Goal: Task Accomplishment & Management: Manage account settings

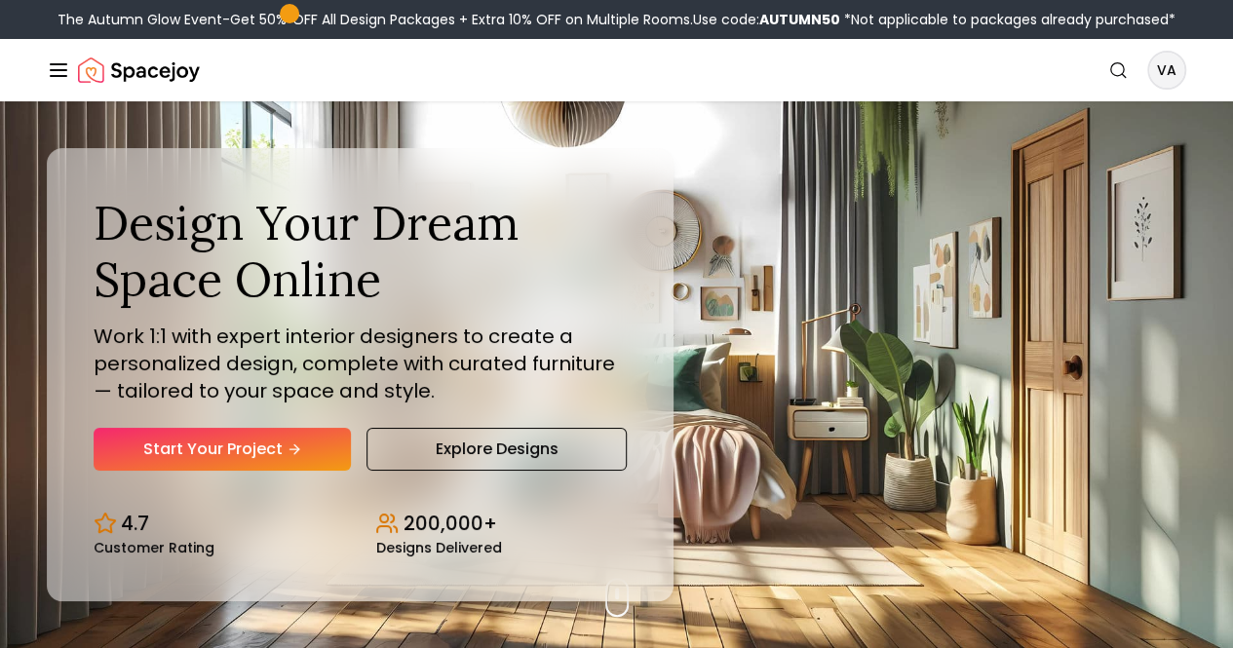
click at [0, 0] on link "Start Your Project" at bounding box center [0, 0] width 0 height 0
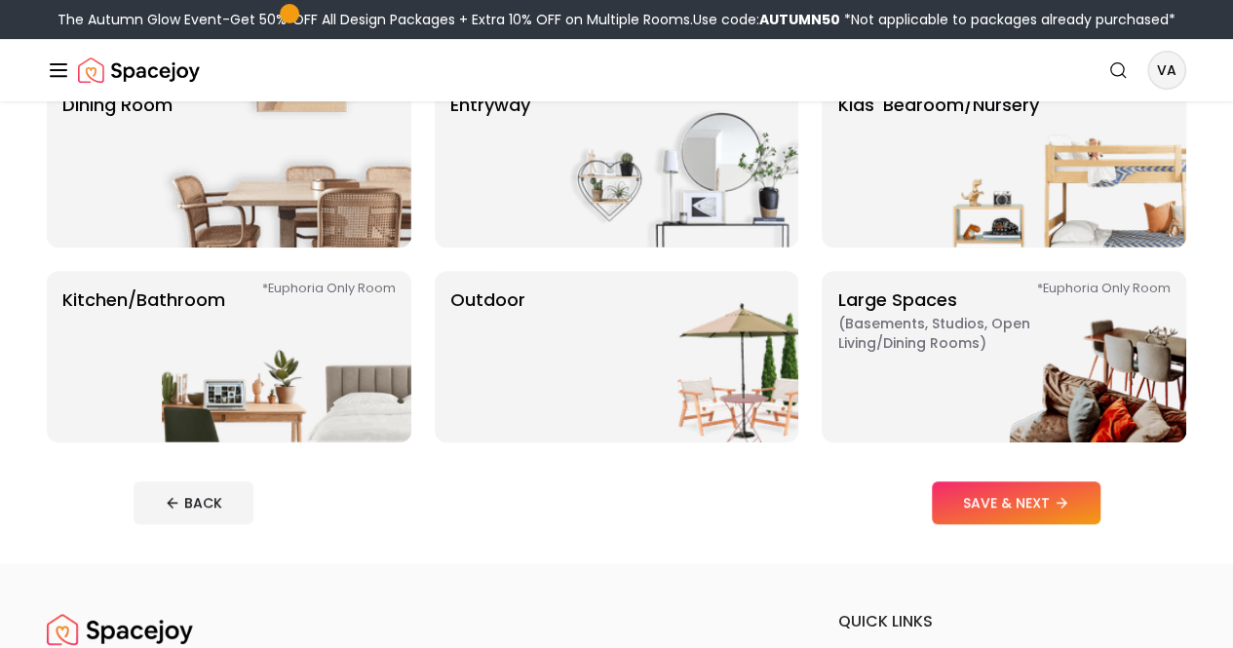
scroll to position [389, 0]
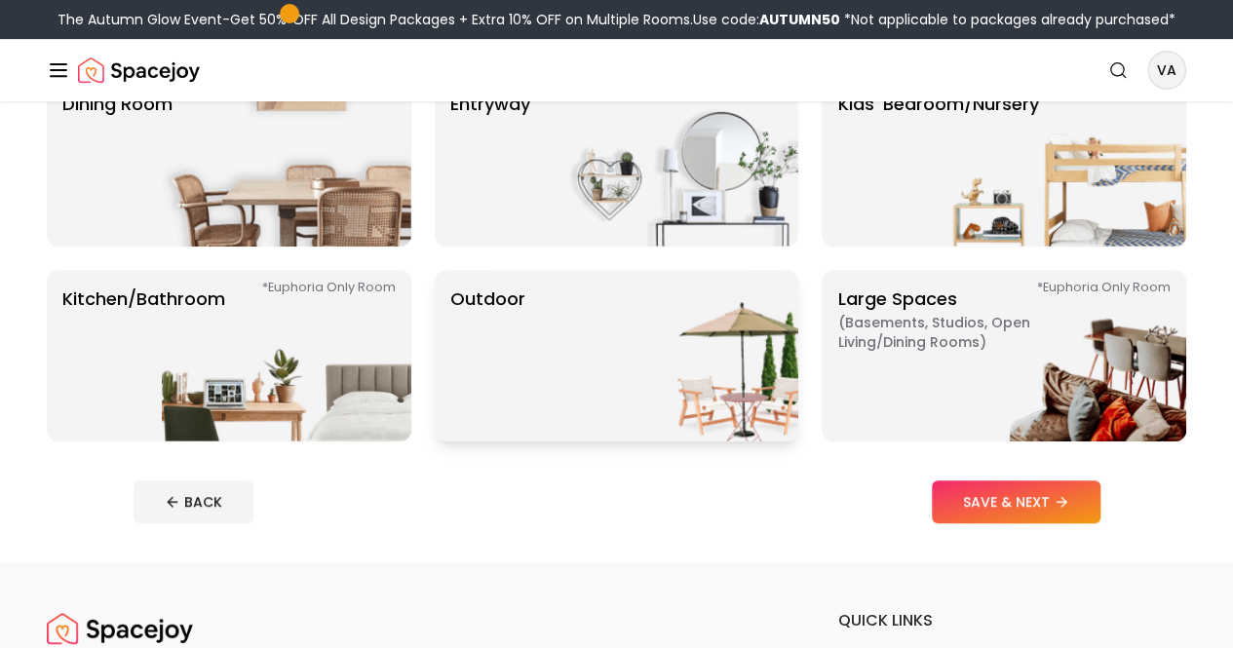
click at [674, 386] on img at bounding box center [674, 356] width 250 height 172
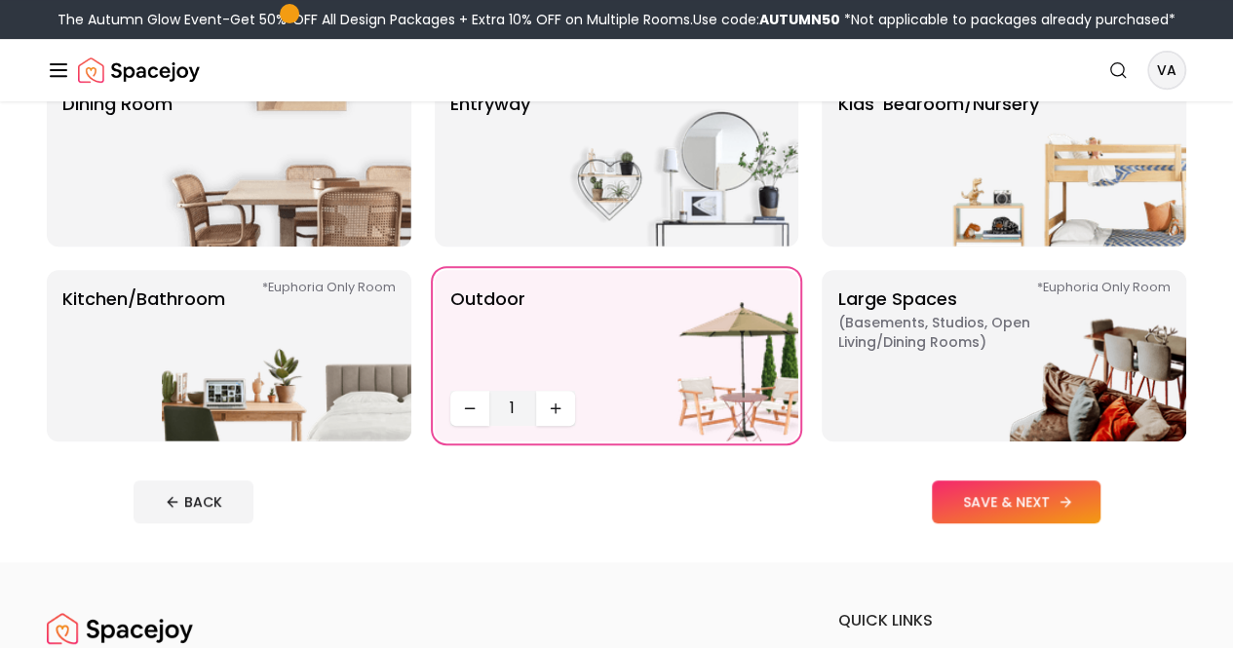
click at [1081, 524] on button "SAVE & NEXT" at bounding box center [1016, 502] width 169 height 43
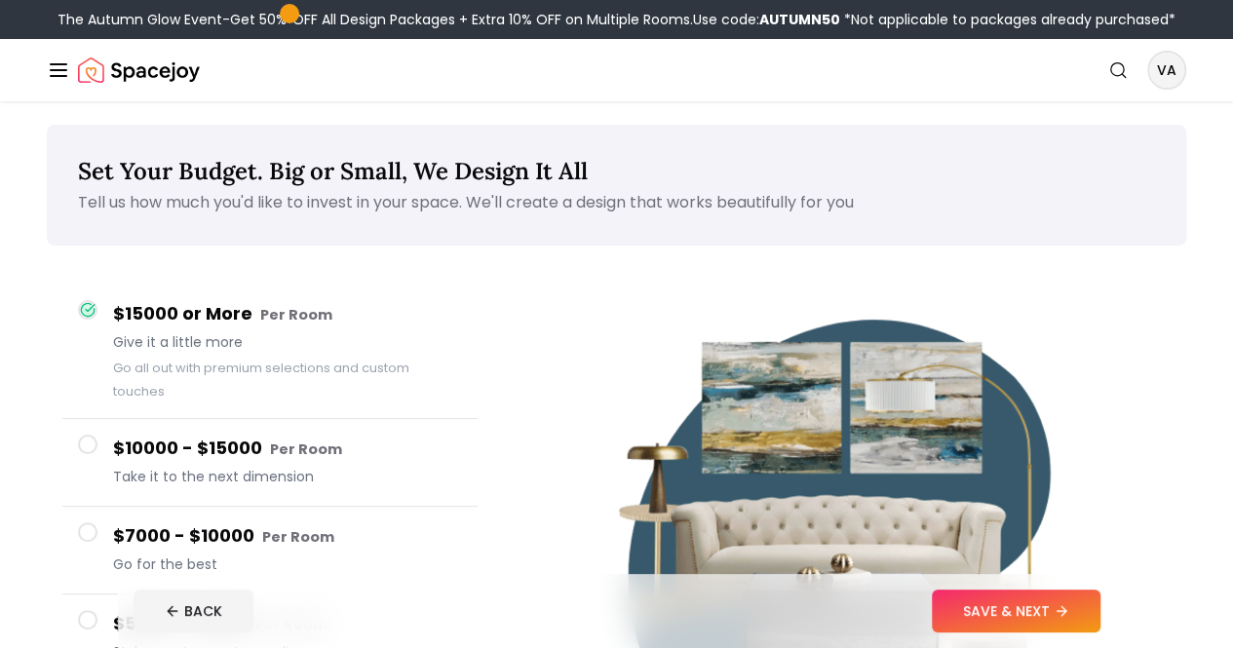
click at [0, 481] on div "Set Your Budget. Big or Small, We Design It All Tell us how much you'd like to …" at bounding box center [616, 503] width 1233 height 804
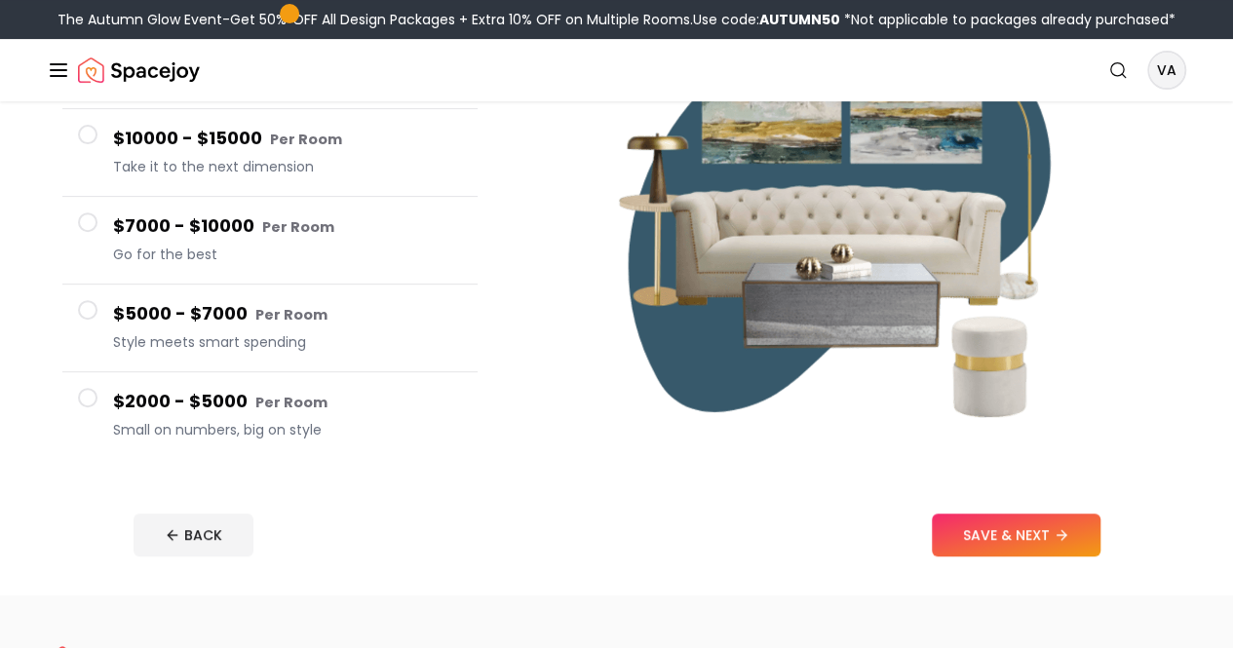
scroll to position [326, 0]
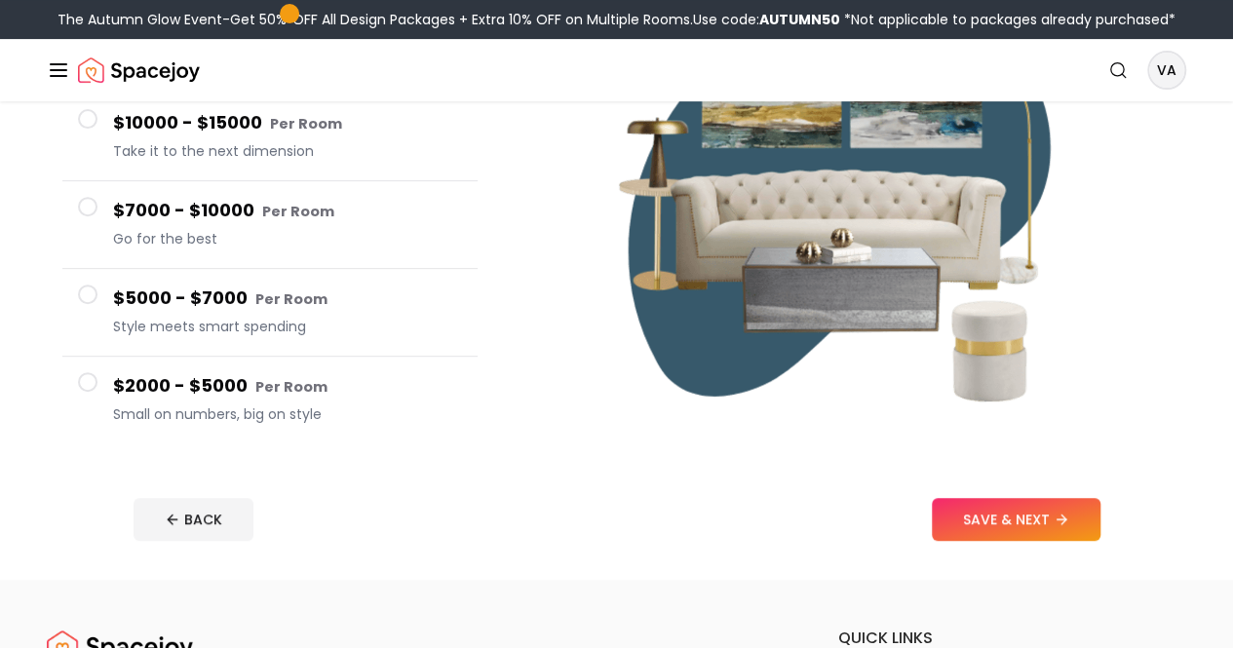
drag, startPoint x: 0, startPoint y: 430, endPoint x: 540, endPoint y: 67, distance: 650.7
click at [0, 0] on link "Pricing" at bounding box center [0, 0] width 0 height 0
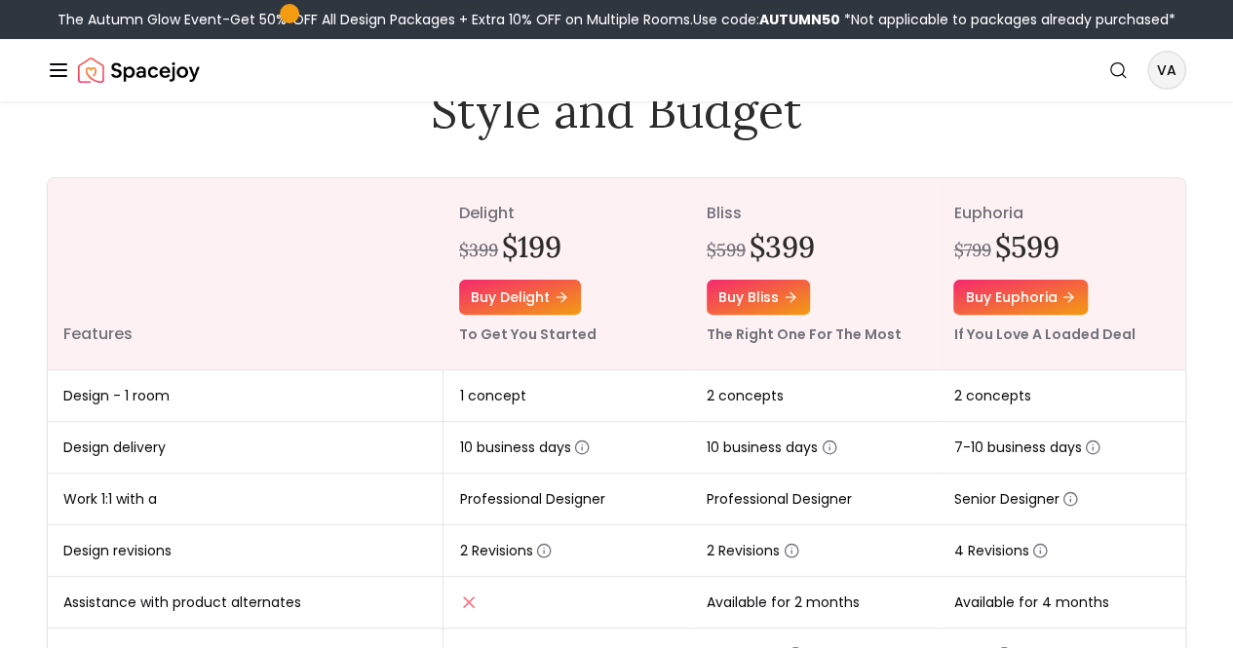
scroll to position [155, 0]
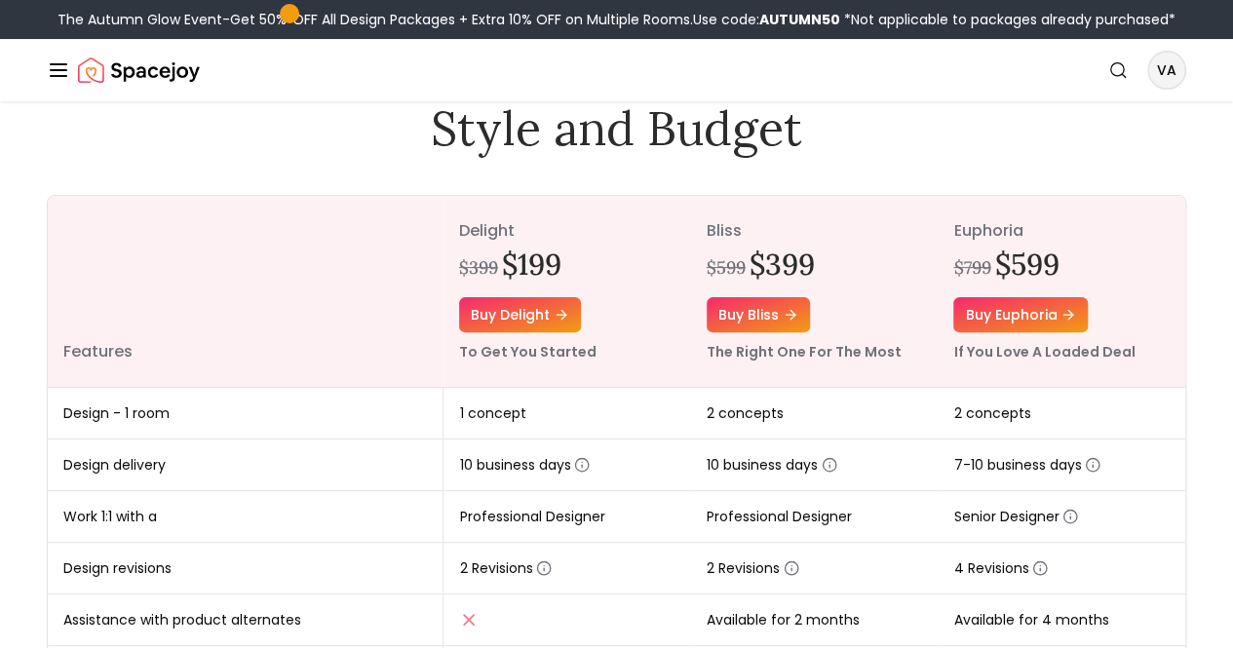
click at [1215, 76] on div "Spacejoy Search VA How It Works Design Portfolio Pricing AI Design Shop Search …" at bounding box center [616, 70] width 1233 height 62
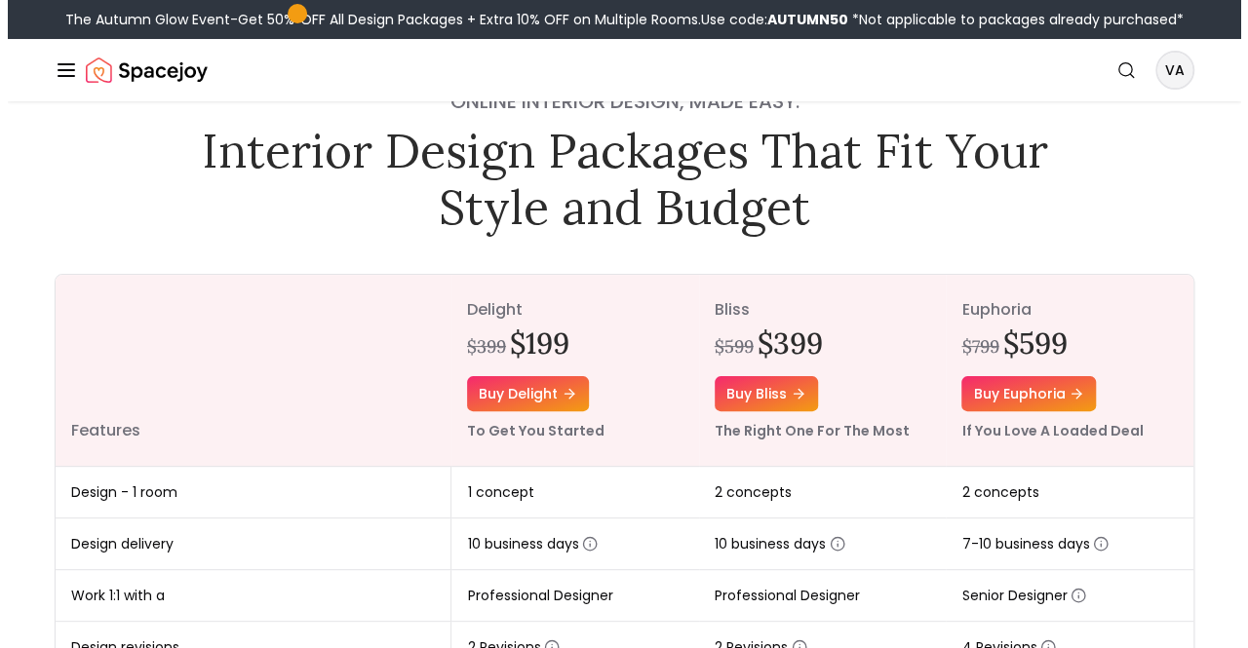
scroll to position [0, 0]
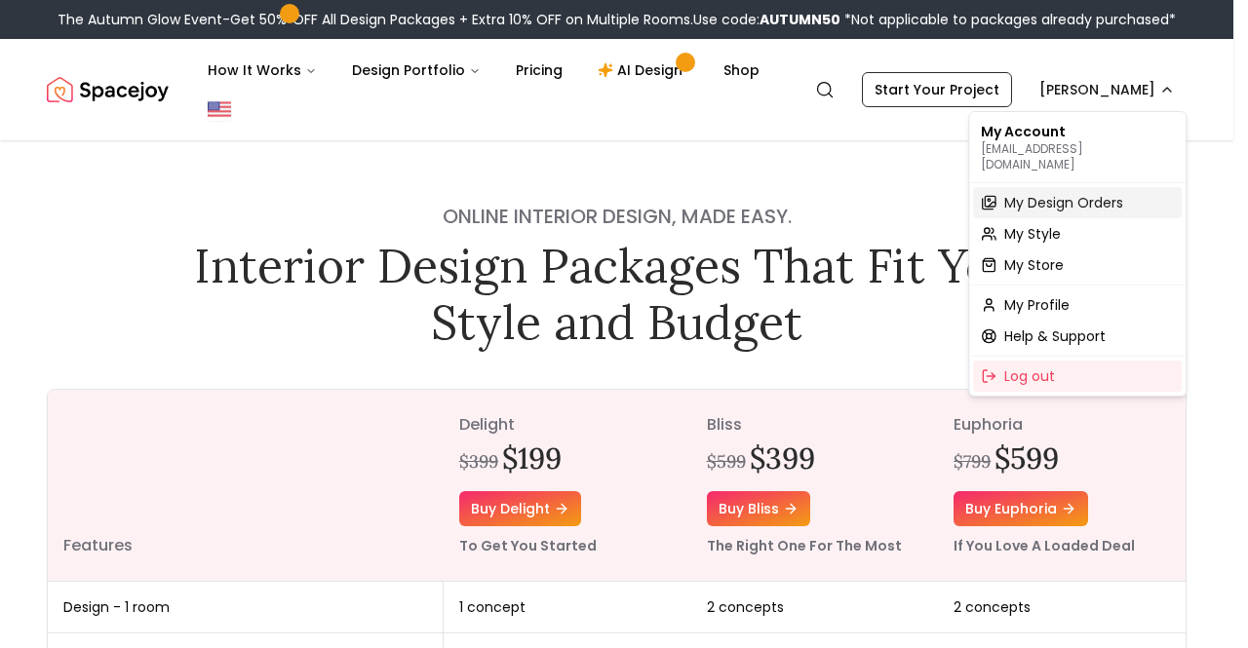
click at [1055, 193] on span "My Design Orders" at bounding box center [1063, 203] width 119 height 20
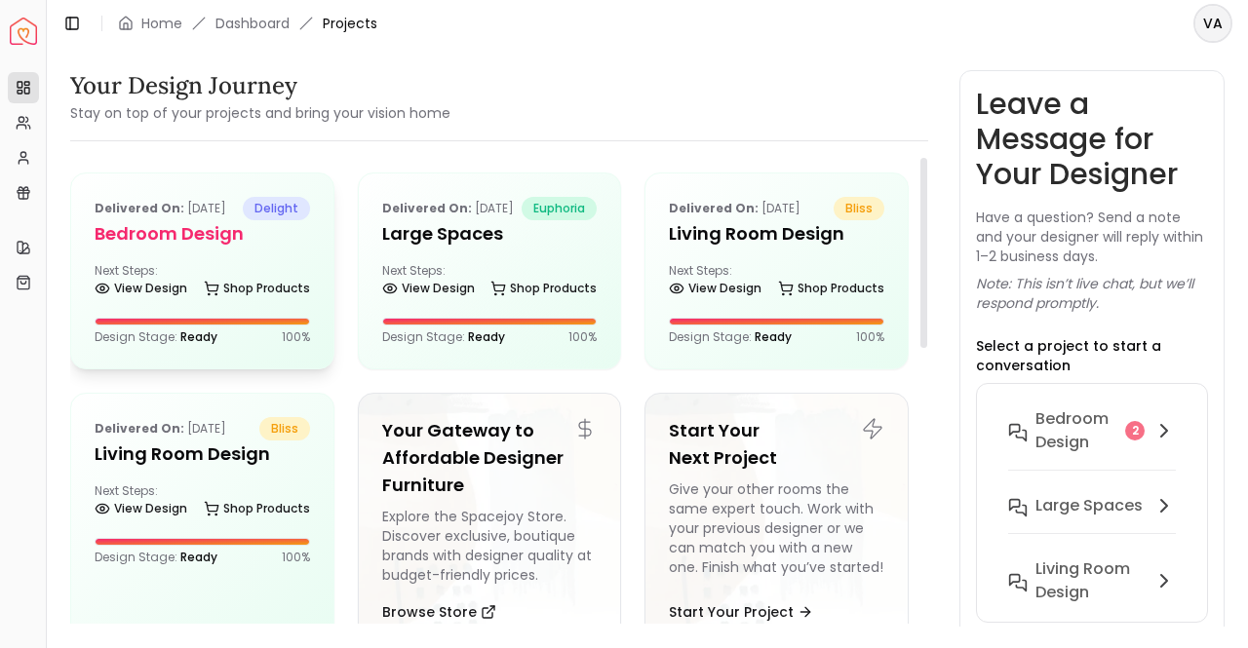
click at [216, 248] on h5 "Bedroom Design" at bounding box center [202, 233] width 215 height 27
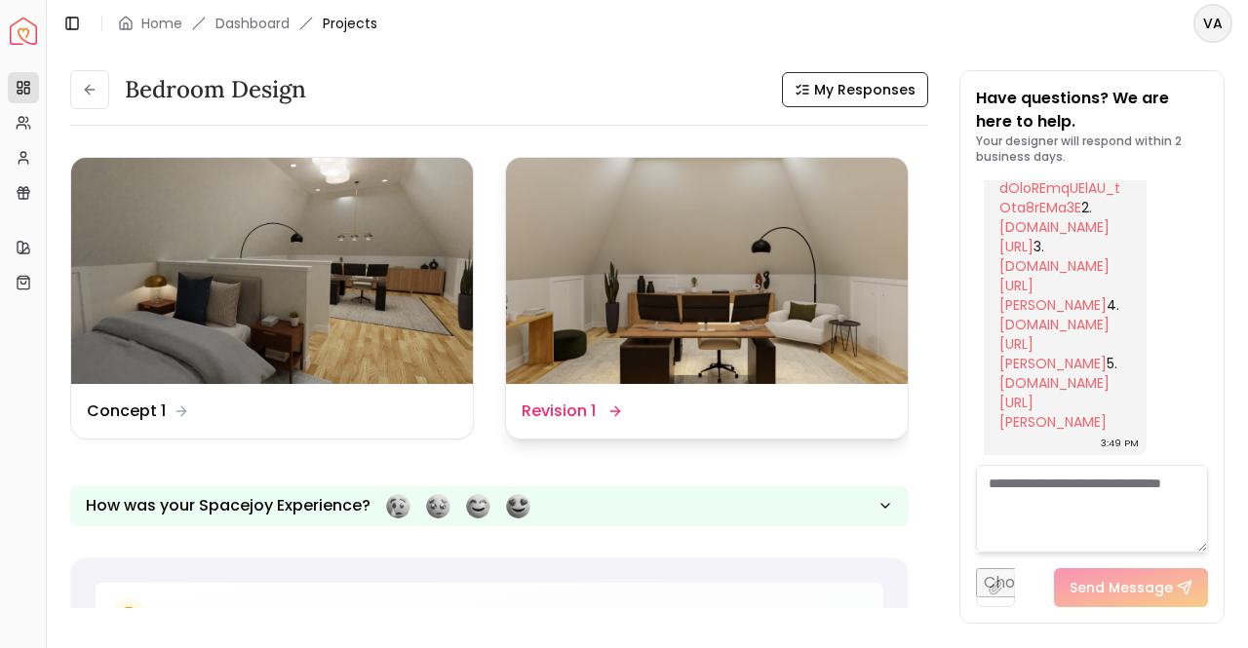
click at [657, 303] on img at bounding box center [707, 271] width 402 height 226
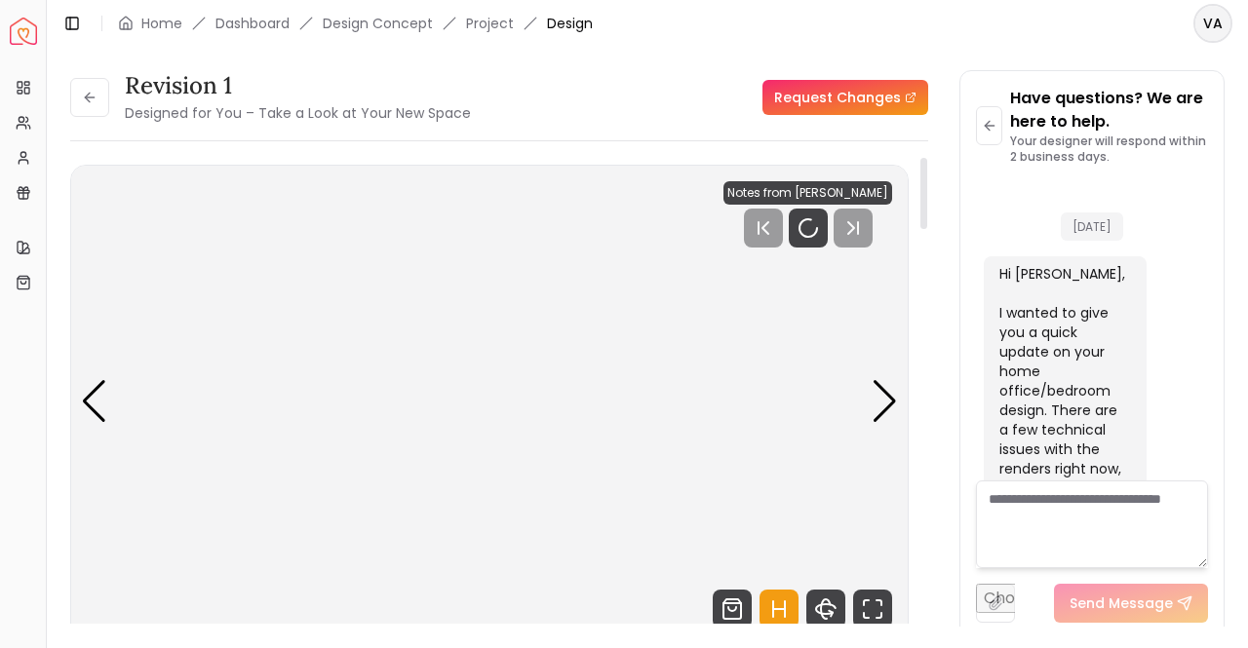
scroll to position [19224, 0]
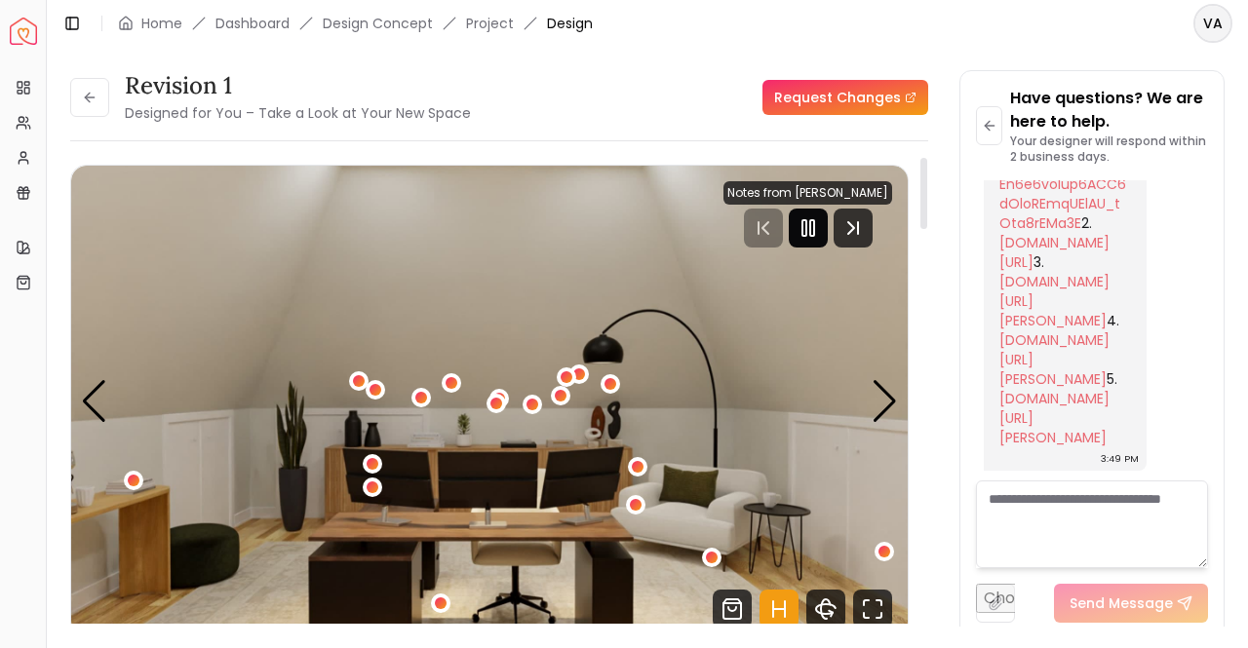
click at [806, 219] on icon "Pause" at bounding box center [808, 227] width 23 height 23
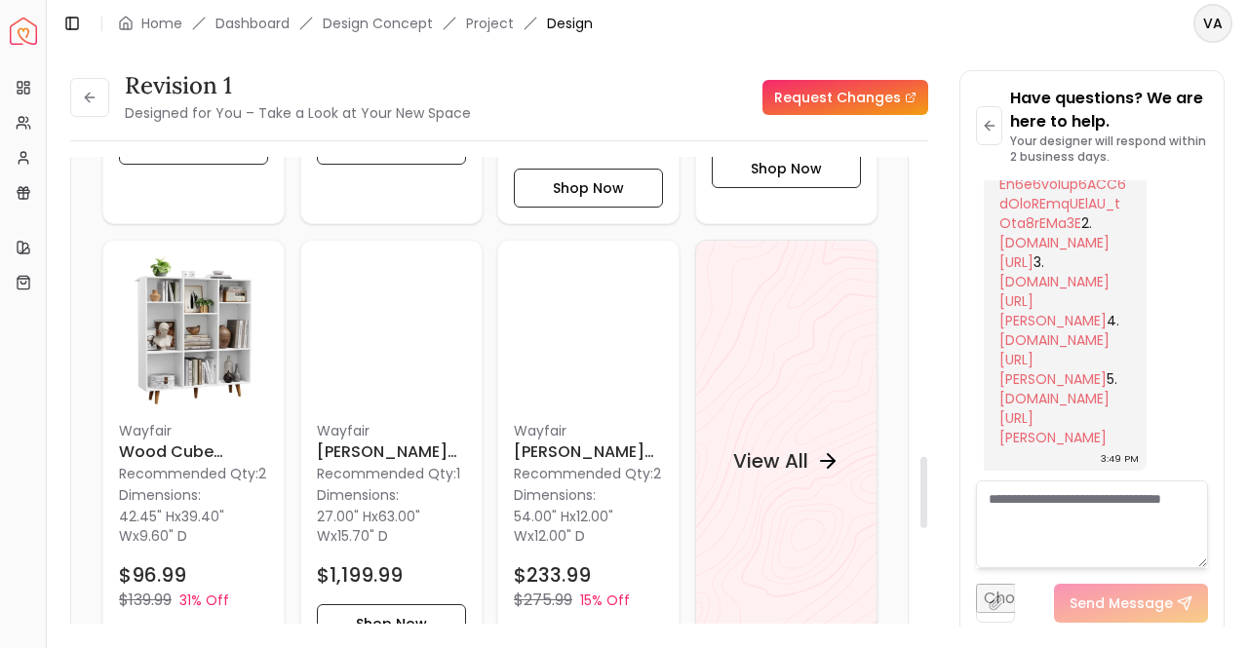
scroll to position [1981, 0]
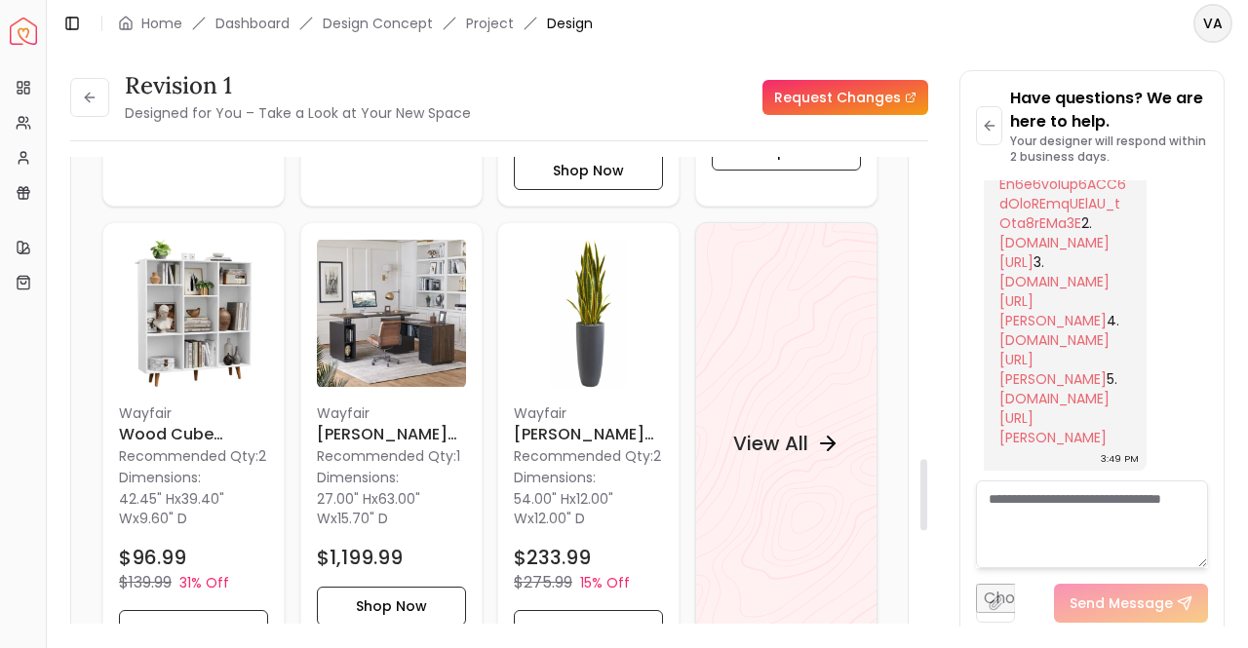
drag, startPoint x: 922, startPoint y: 209, endPoint x: 952, endPoint y: 510, distance: 302.7
click at [927, 510] on div at bounding box center [923, 494] width 7 height 71
click at [800, 438] on div "View All" at bounding box center [785, 443] width 153 height 59
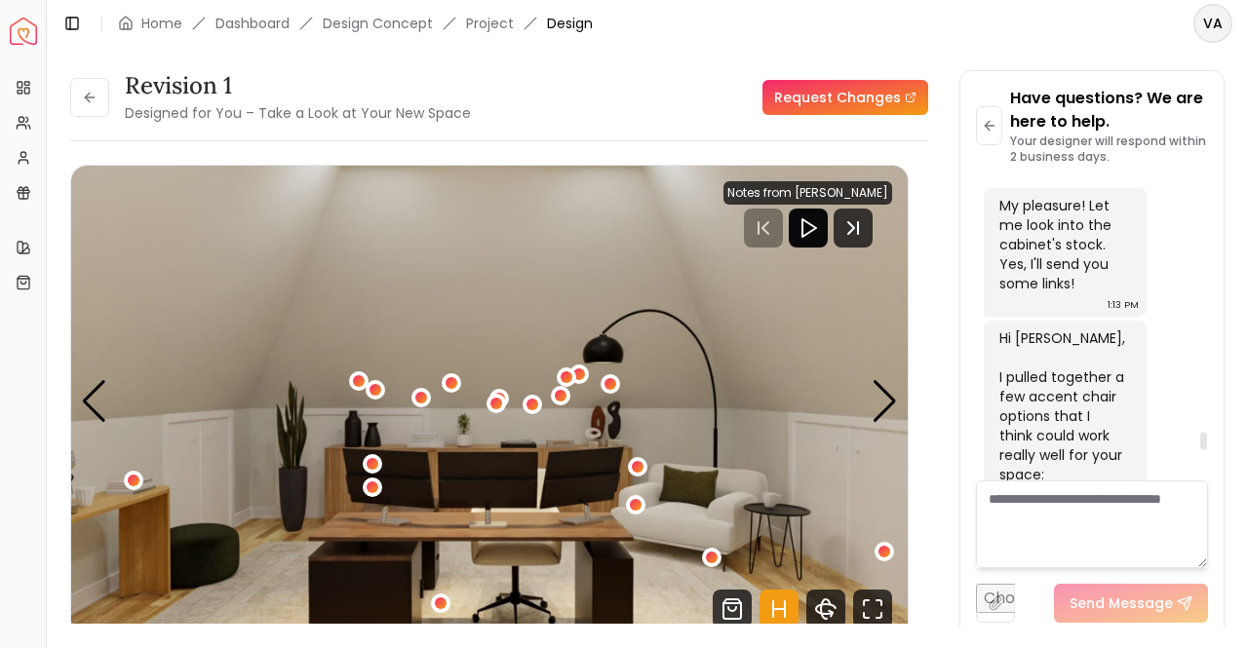
scroll to position [17143, 0]
drag, startPoint x: 1180, startPoint y: 249, endPoint x: 1190, endPoint y: 383, distance: 134.9
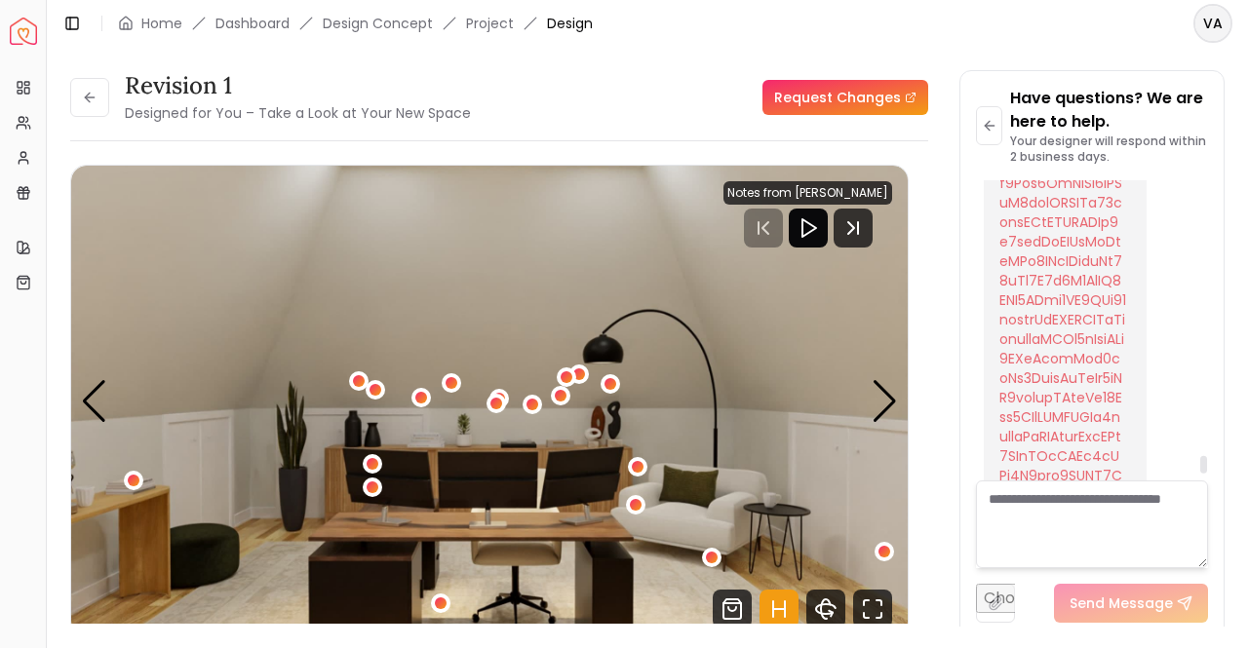
scroll to position [18873, 0]
drag, startPoint x: 1204, startPoint y: 440, endPoint x: 1213, endPoint y: 465, distance: 26.8
click at [1207, 465] on div at bounding box center [1203, 467] width 7 height 18
click at [1073, 469] on link "store.spacejoy.com/products/daiona-upholstered-armchair" at bounding box center [1054, 488] width 110 height 39
click at [1088, 508] on link "store.spacejoy.com/products/bolen-convertible-chair" at bounding box center [1054, 537] width 110 height 59
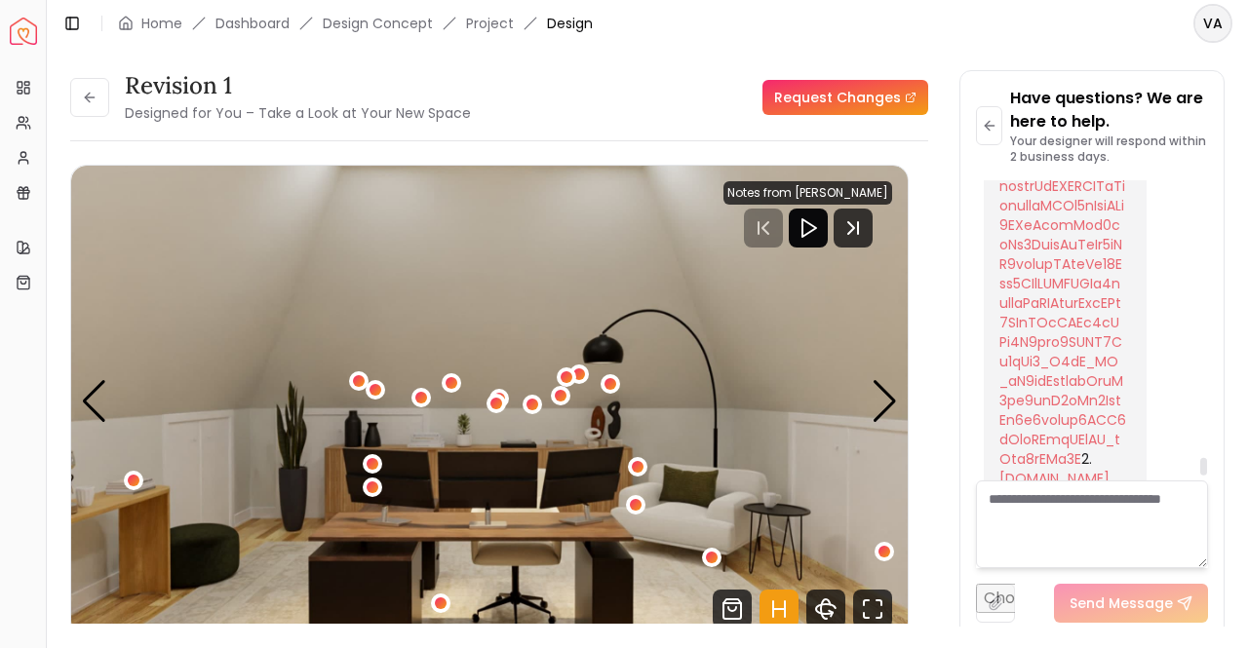
drag, startPoint x: 1202, startPoint y: 463, endPoint x: 1206, endPoint y: 474, distance: 11.4
drag, startPoint x: 1206, startPoint y: 474, endPoint x: 1231, endPoint y: 371, distance: 105.2
click at [1231, 371] on div "Revision 1 Designed for You – Take a Look at Your New Space Request Changes Rev…" at bounding box center [647, 337] width 1201 height 580
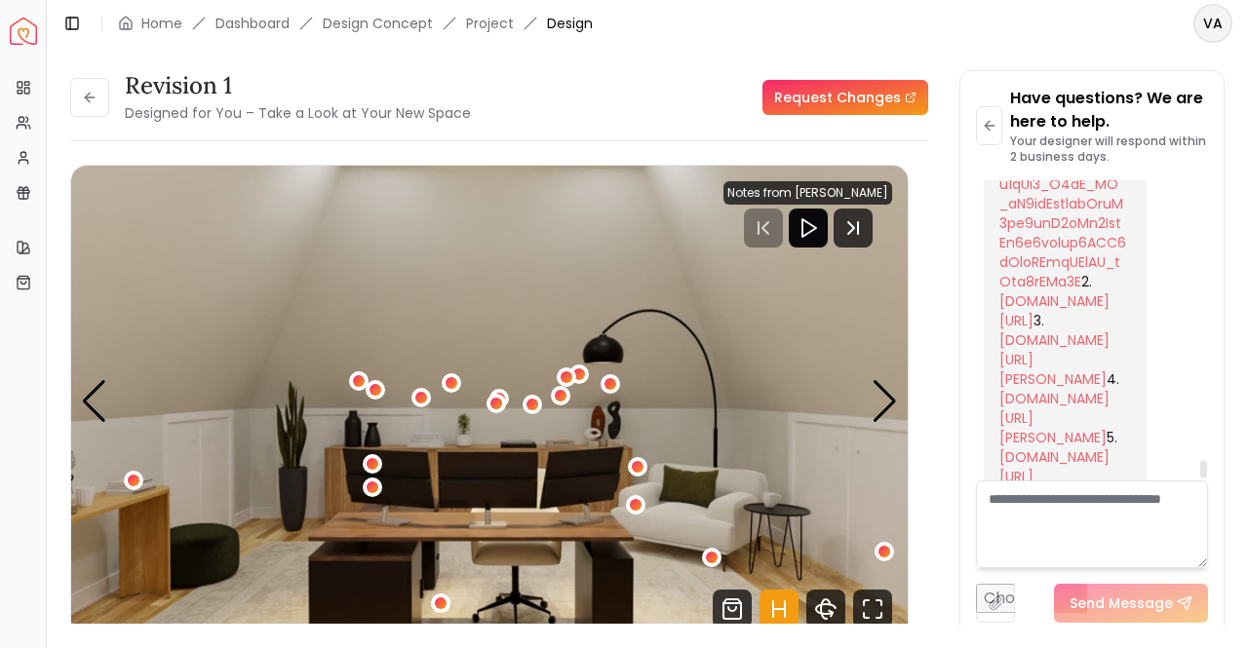
scroll to position [19183, 0]
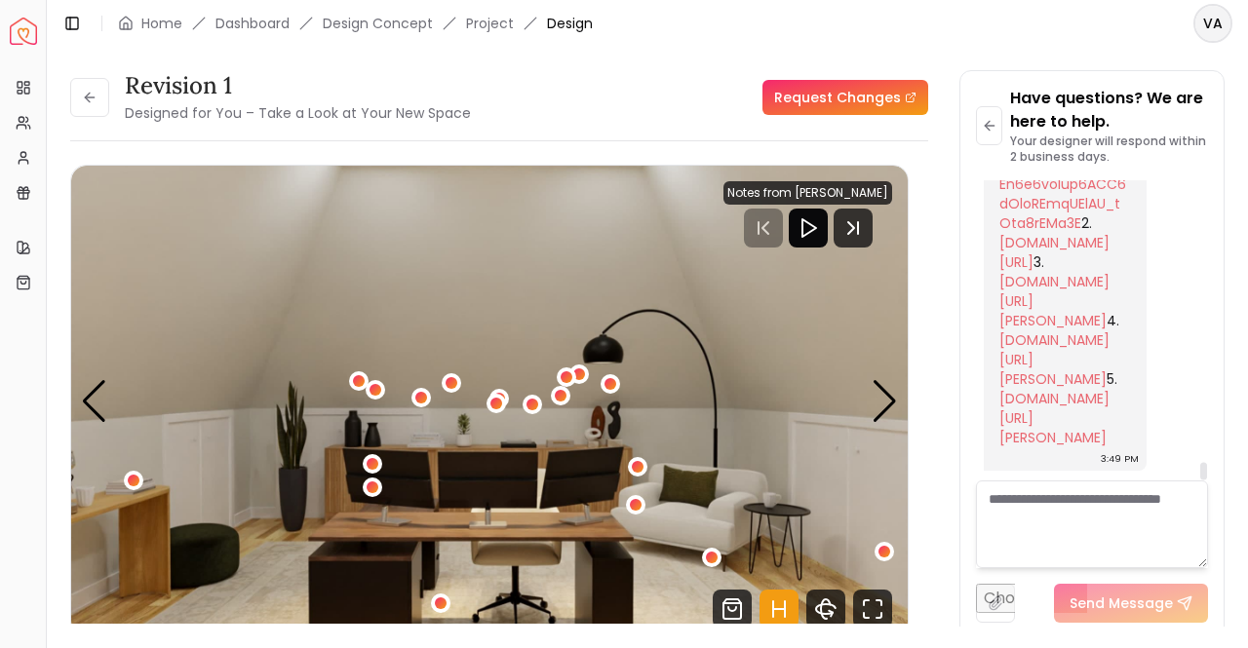
click at [1202, 471] on div at bounding box center [1203, 471] width 7 height 18
click at [1067, 331] on link "wayfair.com/furniture/pdp/latitude-run-jocqueline-323-wide-swivel-barrel-chair-…" at bounding box center [1054, 360] width 110 height 59
click at [1074, 430] on link "store.spacejoy.com/products/angelena-30-wide-armchair" at bounding box center [1054, 418] width 110 height 59
drag, startPoint x: 1207, startPoint y: 470, endPoint x: 1207, endPoint y: 494, distance: 24.4
drag, startPoint x: 1207, startPoint y: 494, endPoint x: 1214, endPoint y: 459, distance: 35.8
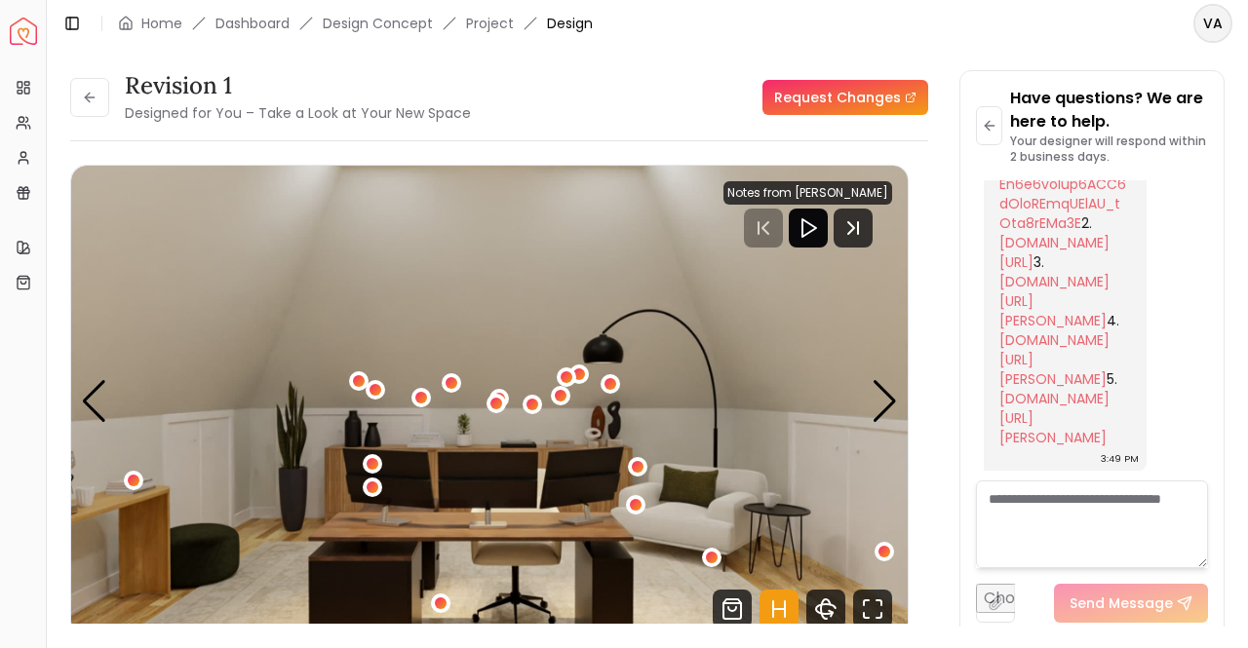
click at [1214, 459] on div "Have questions? We are here to help. Your designer will respond within 2 busine…" at bounding box center [1091, 354] width 263 height 567
drag, startPoint x: 1204, startPoint y: 467, endPoint x: 1207, endPoint y: 490, distance: 23.6
click at [1207, 481] on div at bounding box center [1203, 472] width 7 height 18
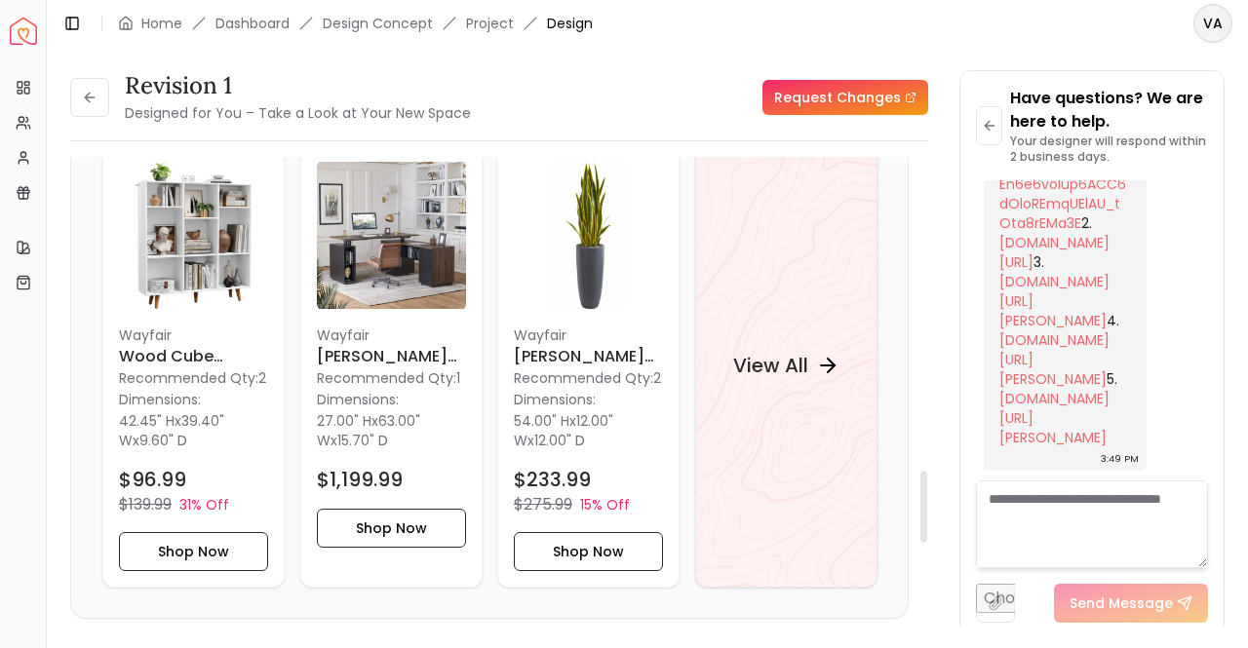
scroll to position [2060, 0]
click at [770, 351] on h4 "View All" at bounding box center [769, 364] width 75 height 27
click at [577, 324] on p "Wayfair" at bounding box center [588, 334] width 149 height 20
click at [780, 351] on h4 "View All" at bounding box center [769, 364] width 75 height 27
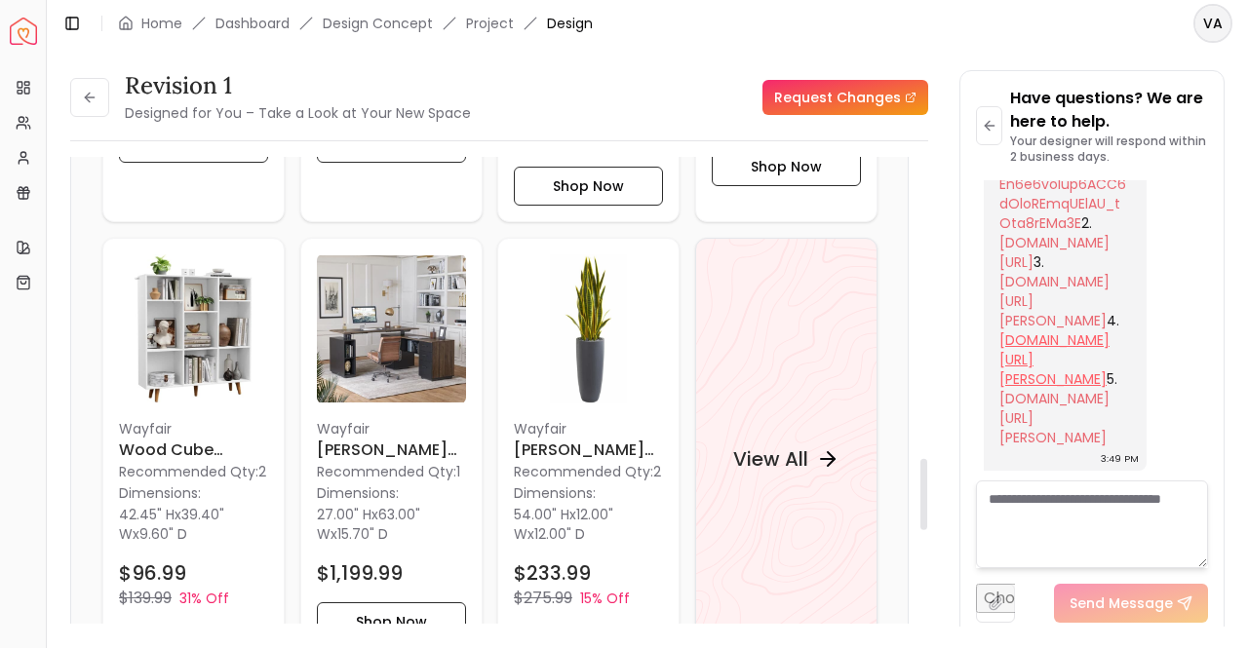
scroll to position [1977, 0]
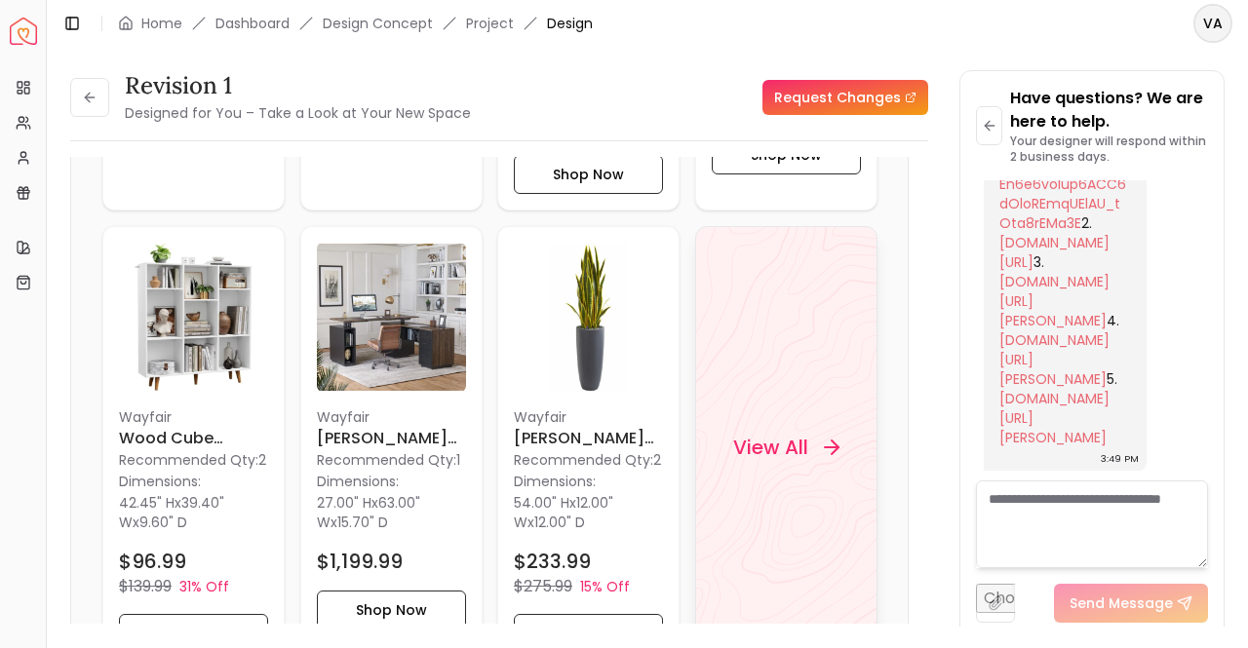
click at [781, 440] on div "View All" at bounding box center [785, 447] width 153 height 59
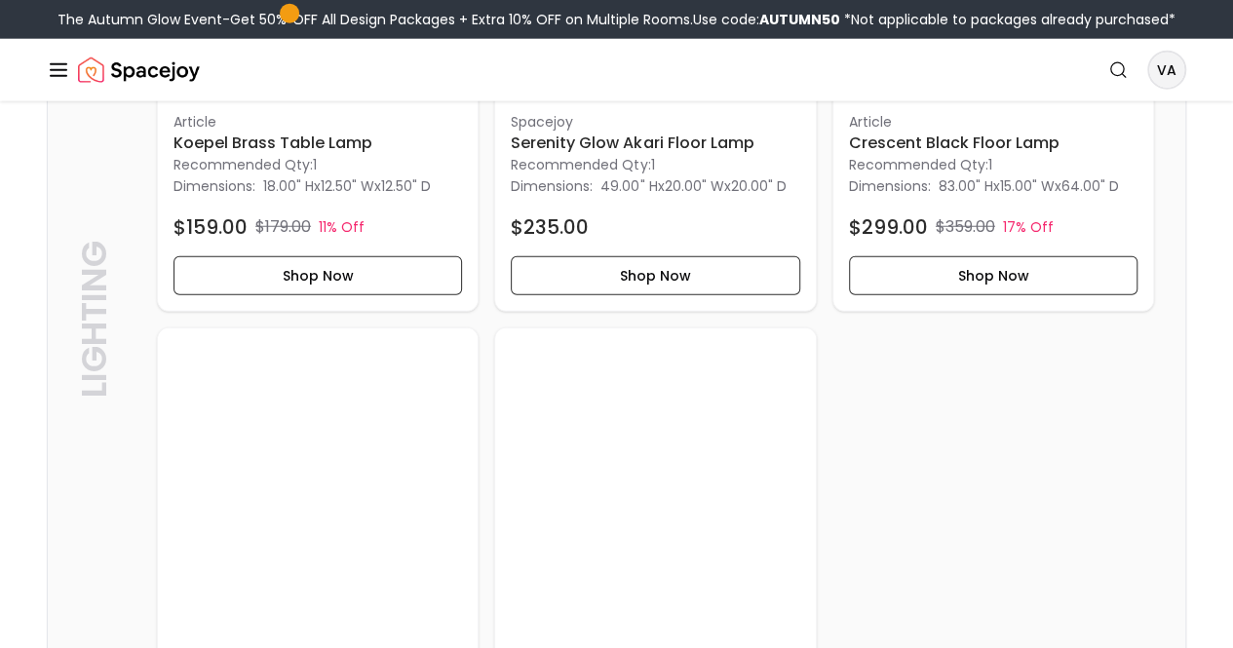
scroll to position [2512, 0]
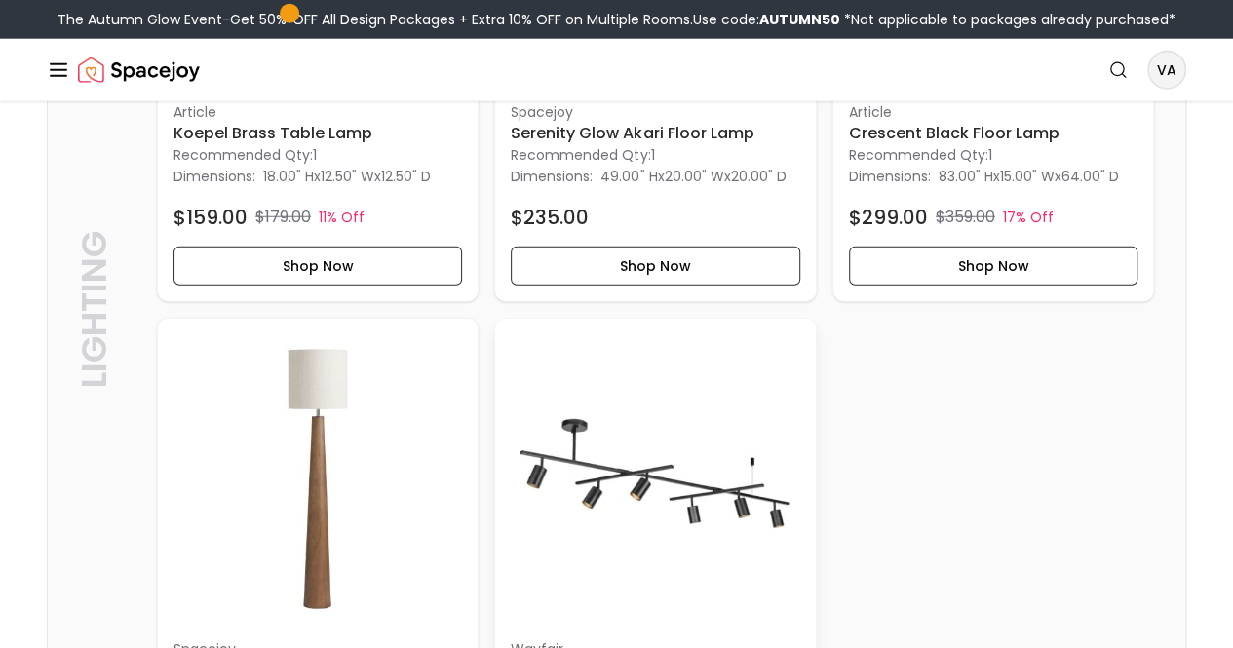
click at [511, 640] on p "Wayfair" at bounding box center [655, 650] width 289 height 20
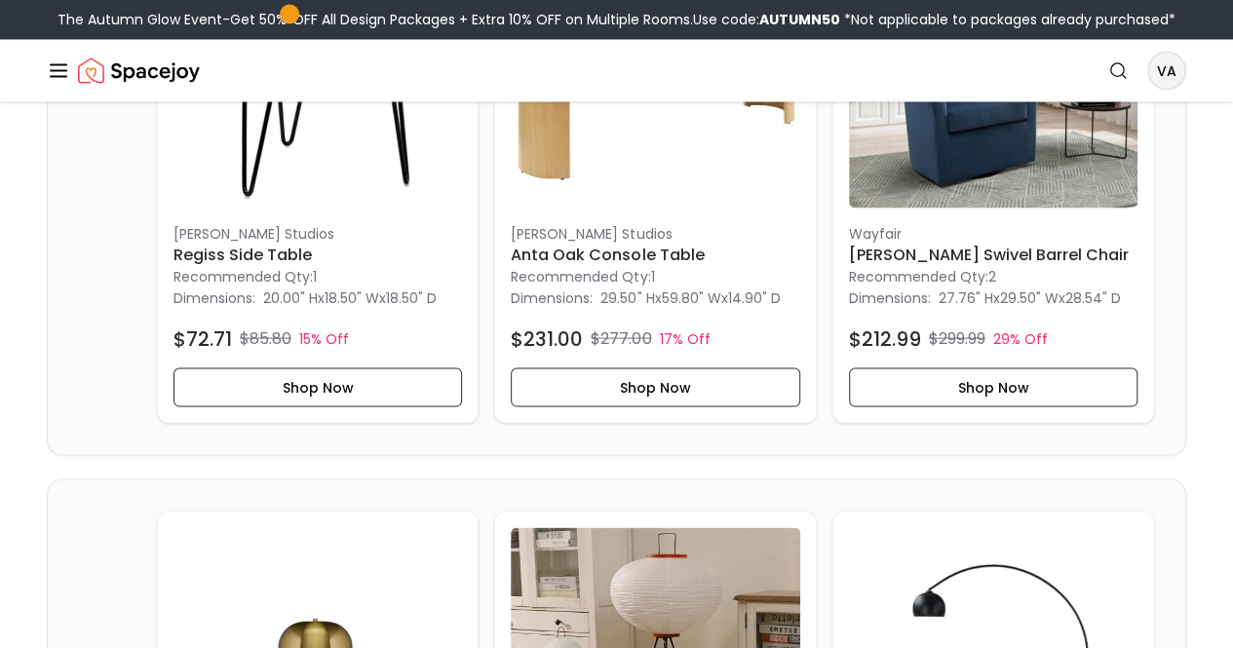
scroll to position [2061, 0]
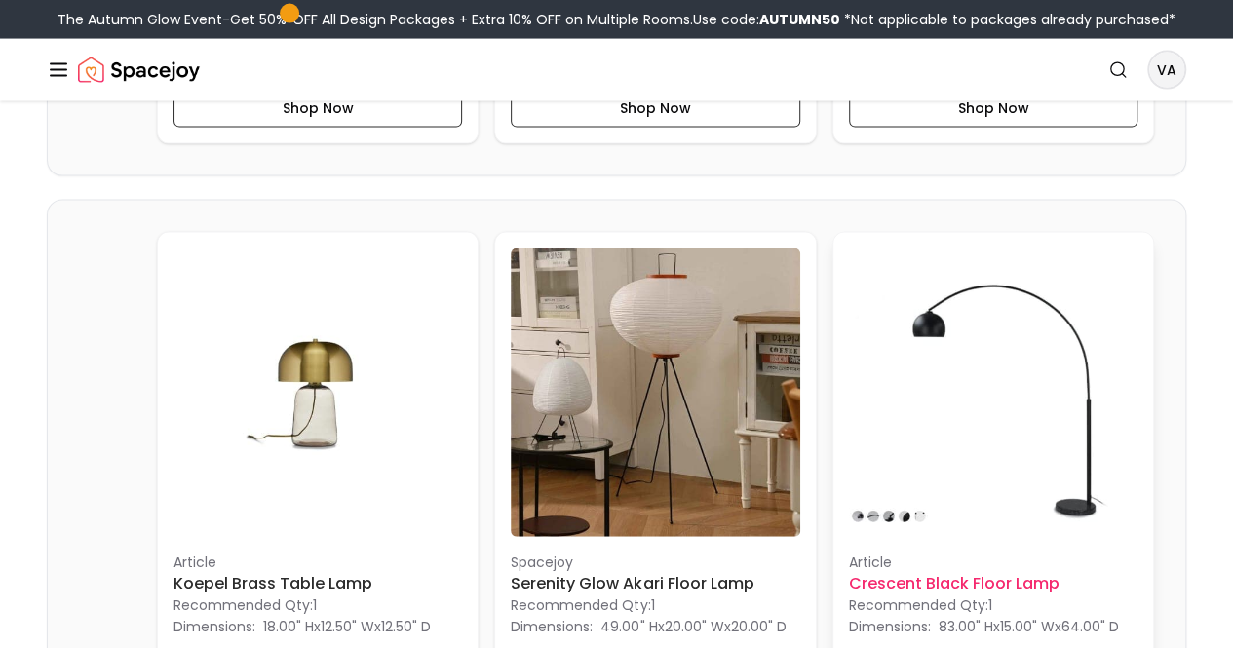
click at [849, 553] on p "Article" at bounding box center [993, 563] width 289 height 20
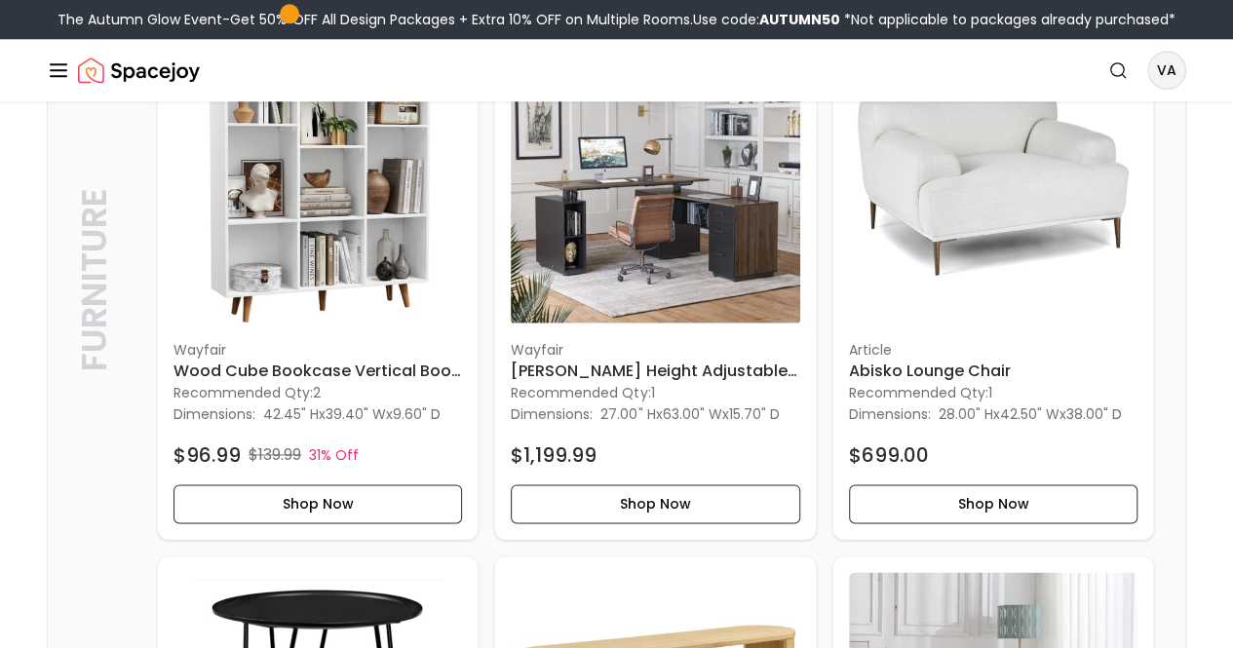
scroll to position [1310, 0]
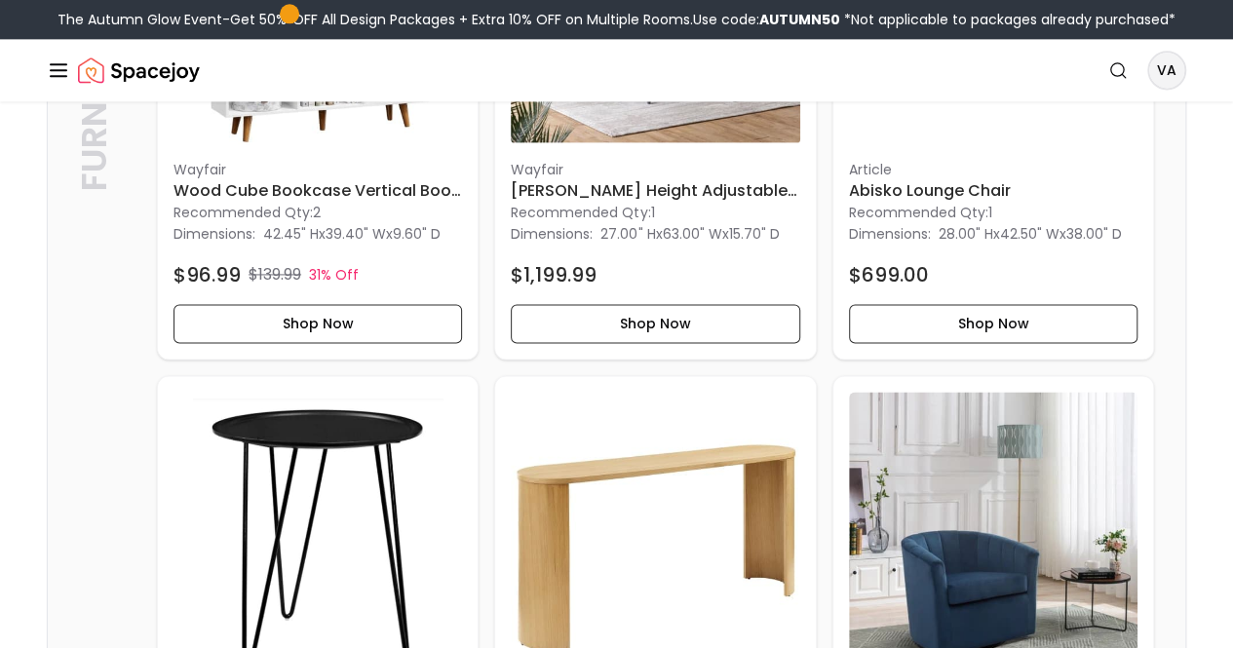
scroll to position [1328, 0]
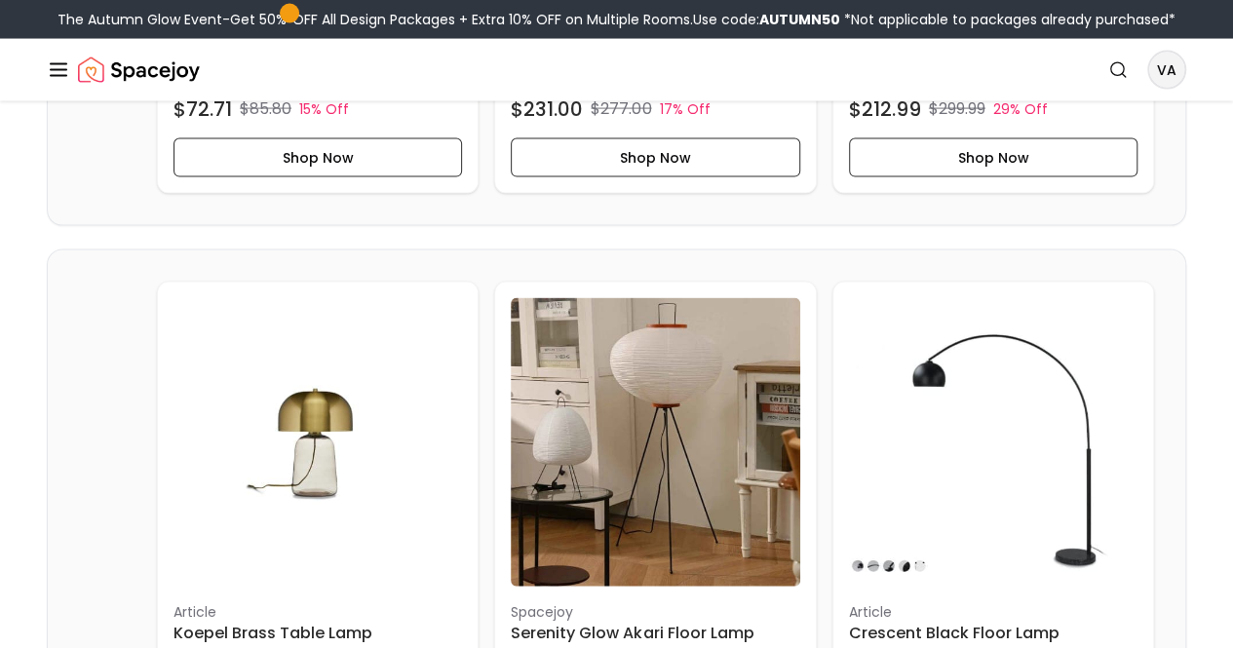
scroll to position [2048, 0]
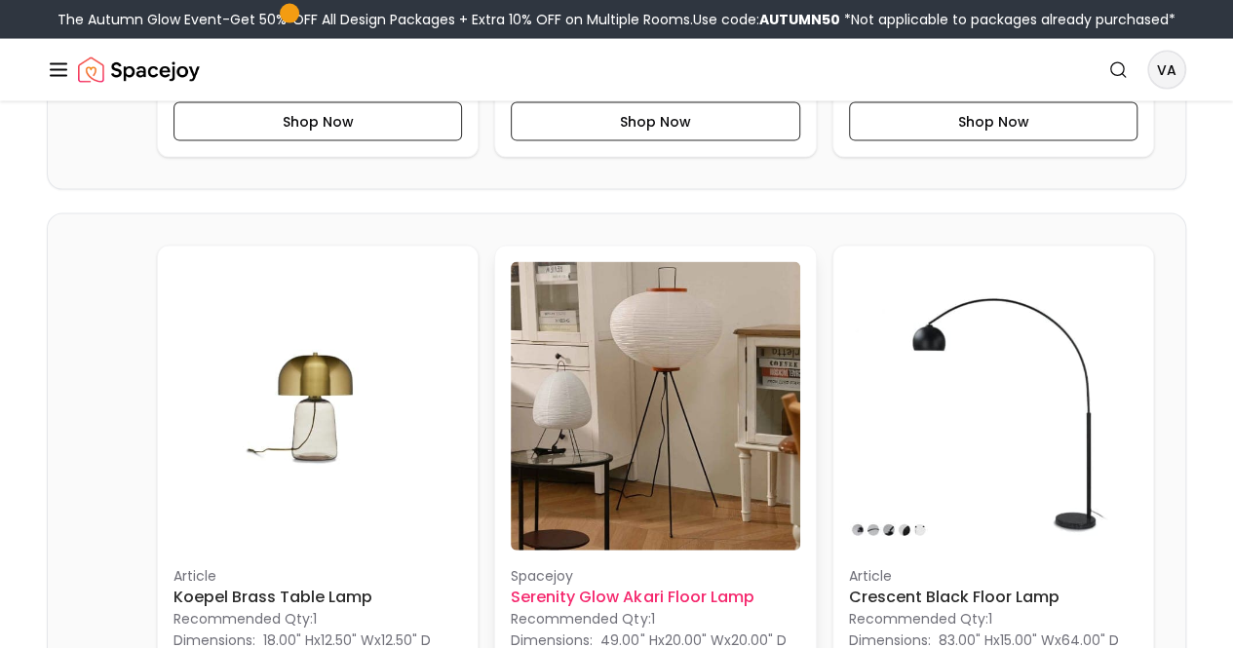
click at [563, 586] on h6 "Serenity Glow Akari Floor Lamp" at bounding box center [655, 597] width 289 height 23
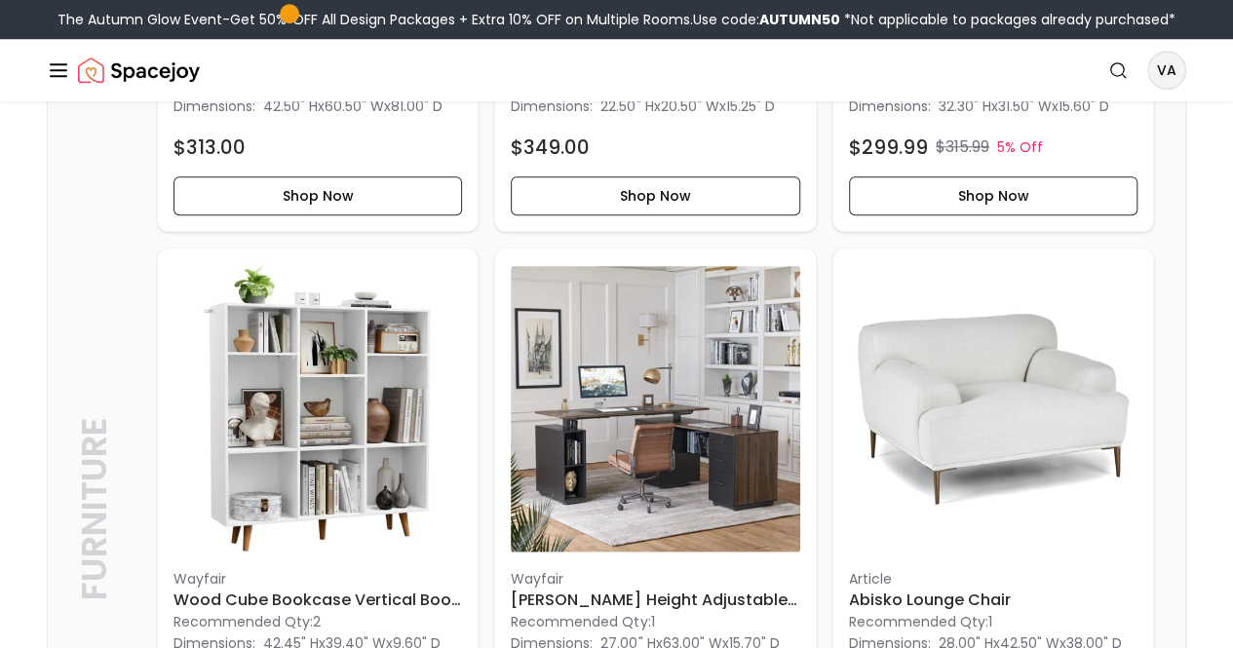
scroll to position [1089, 0]
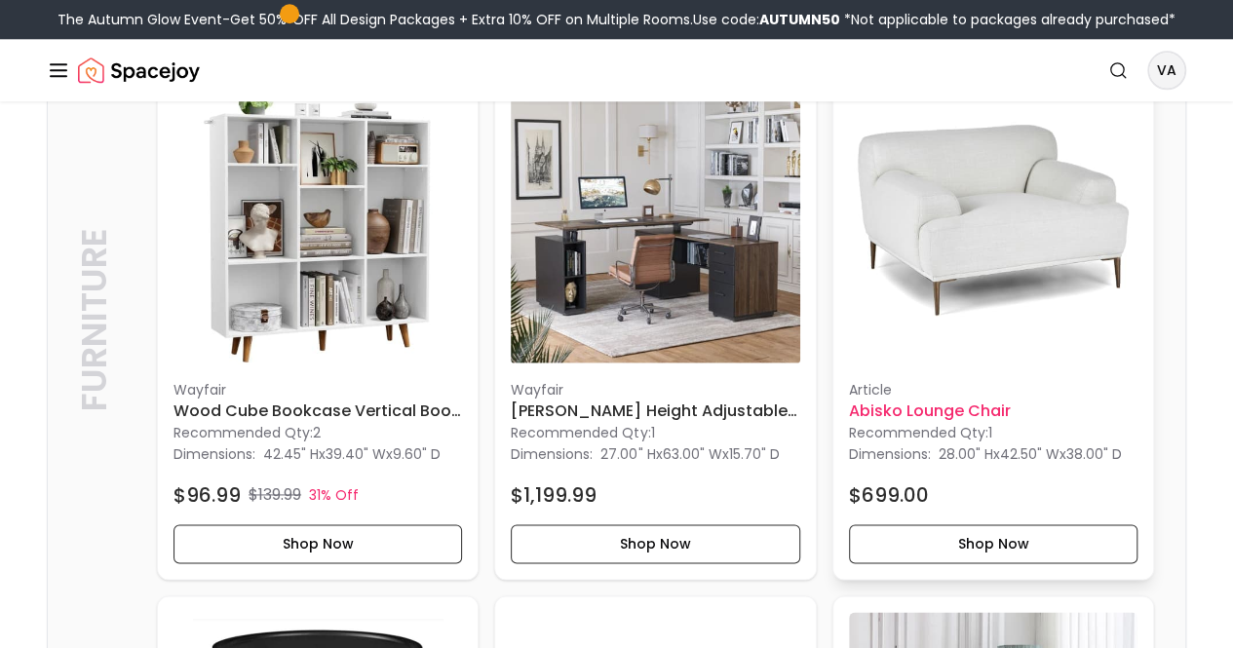
click at [849, 400] on h6 "Abisko Lounge Chair" at bounding box center [993, 411] width 289 height 23
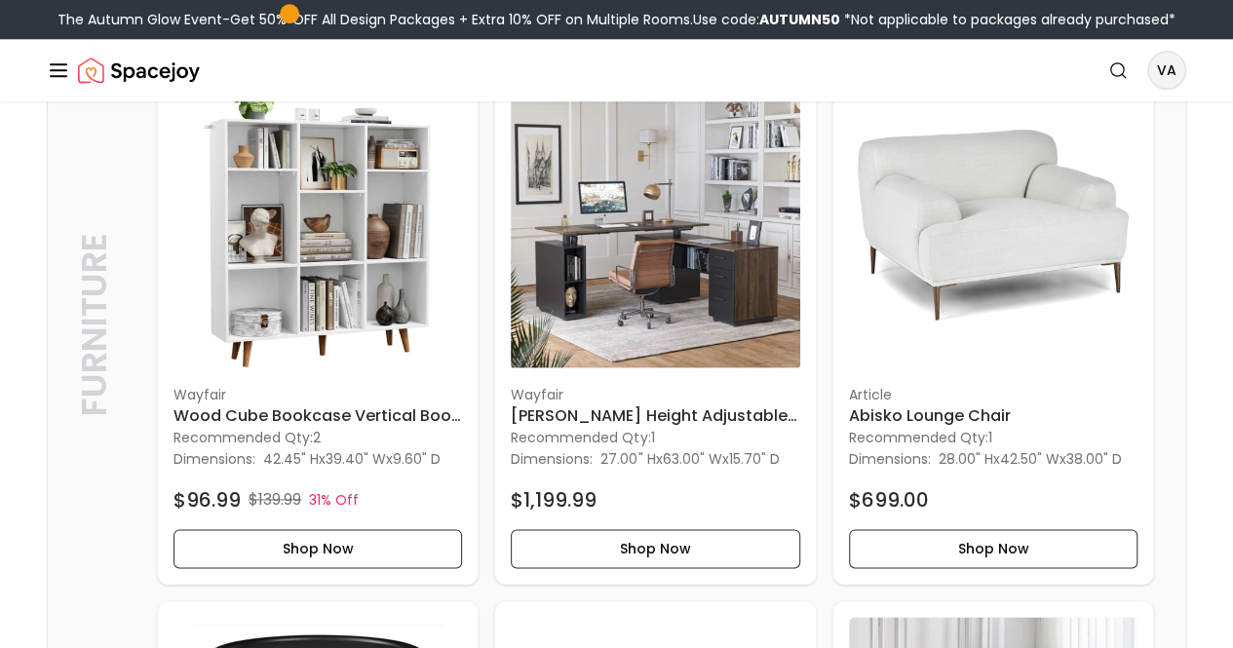
scroll to position [967, 0]
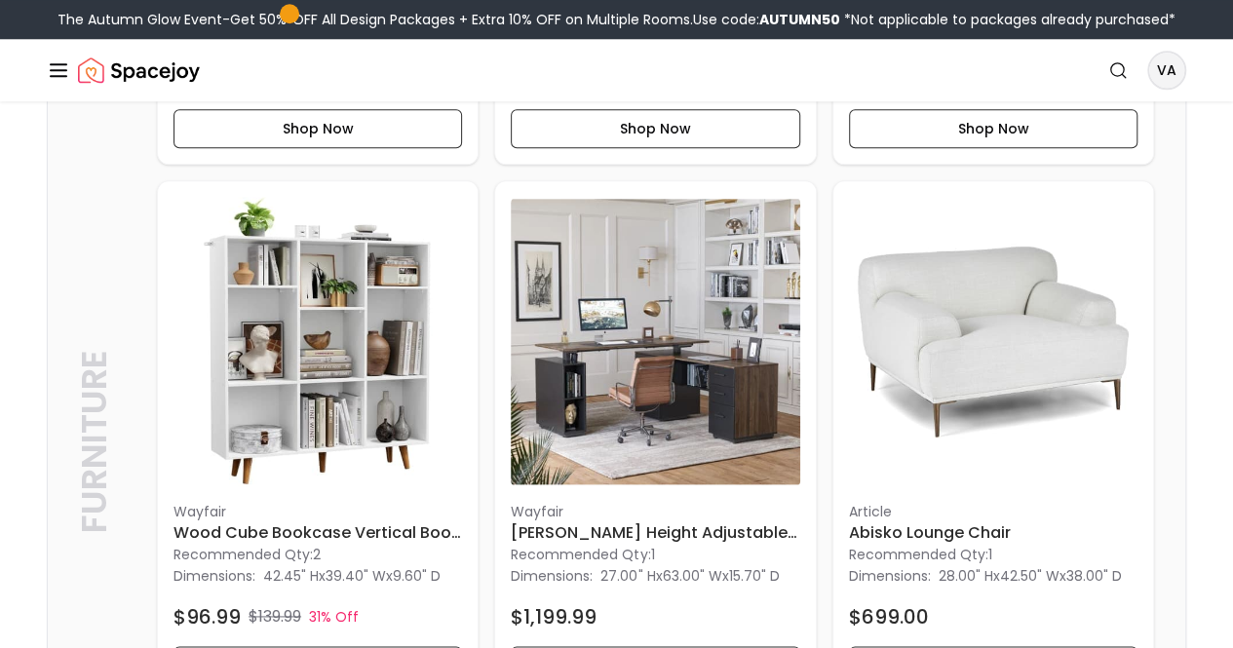
drag, startPoint x: 774, startPoint y: 397, endPoint x: 753, endPoint y: 413, distance: 27.1
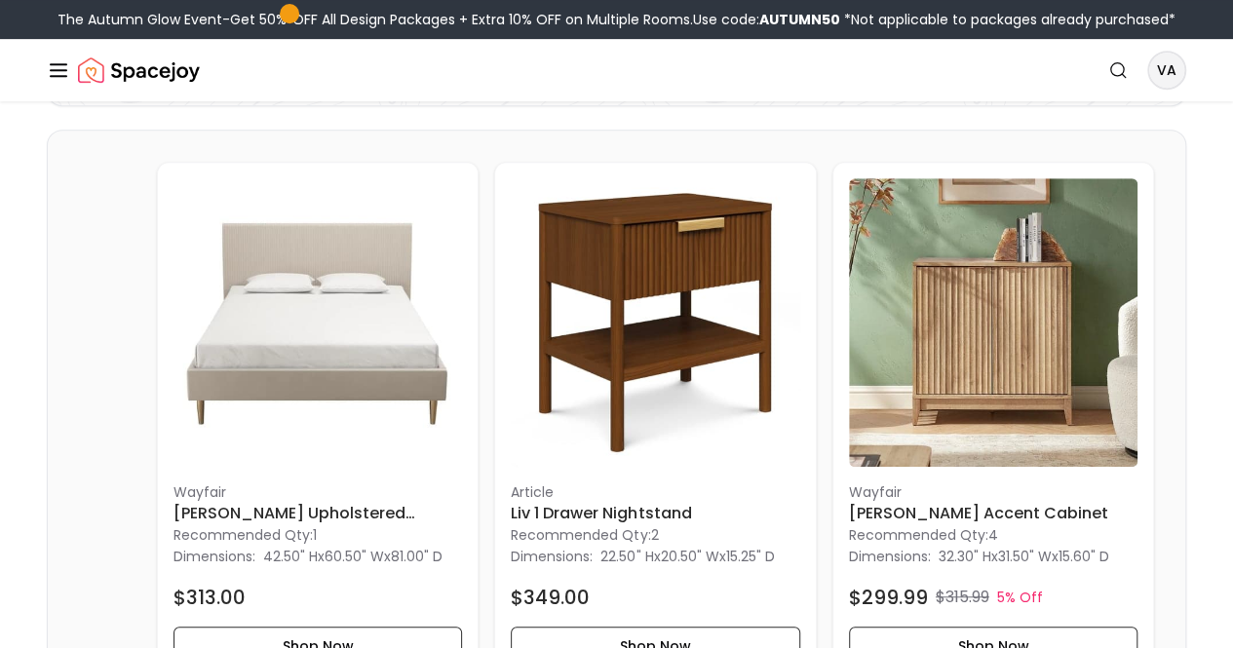
scroll to position [0, 0]
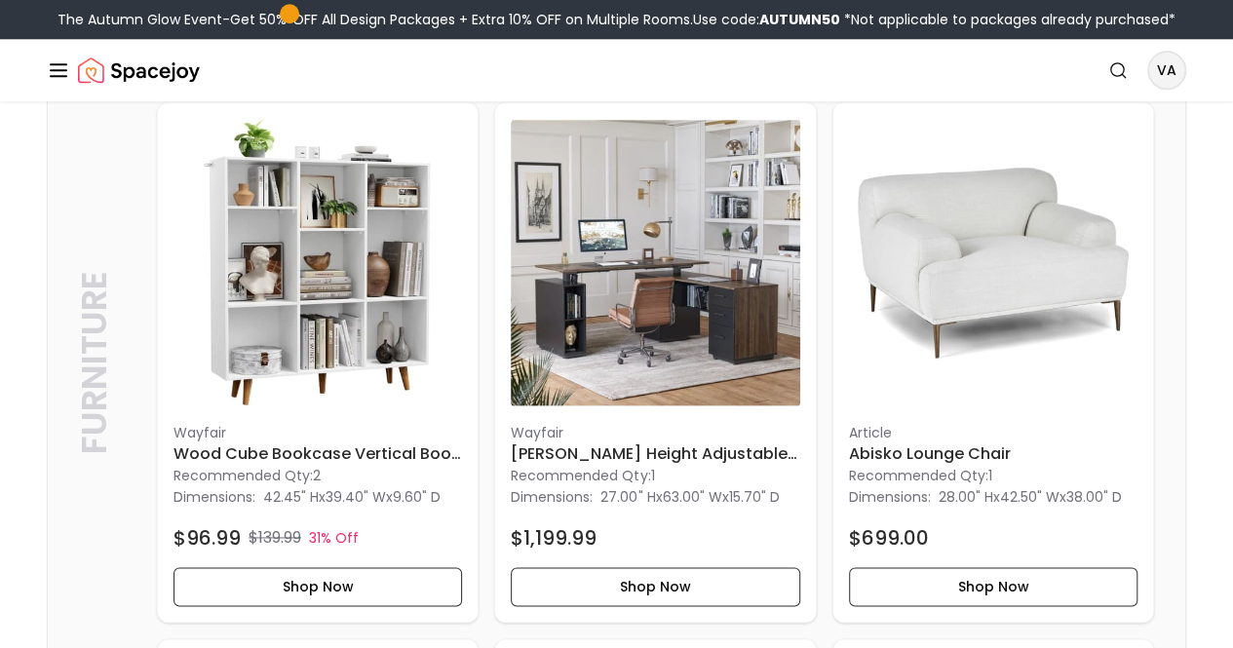
scroll to position [1051, 0]
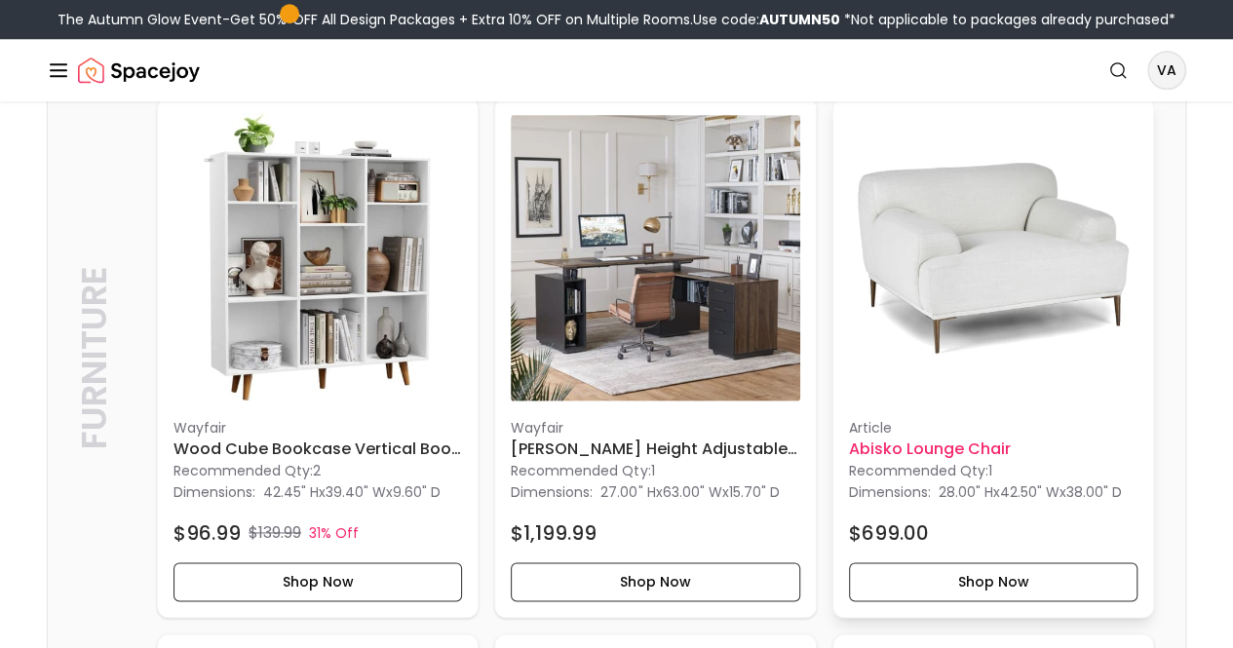
click at [849, 461] on p "Recommended Qty: 1" at bounding box center [993, 471] width 289 height 20
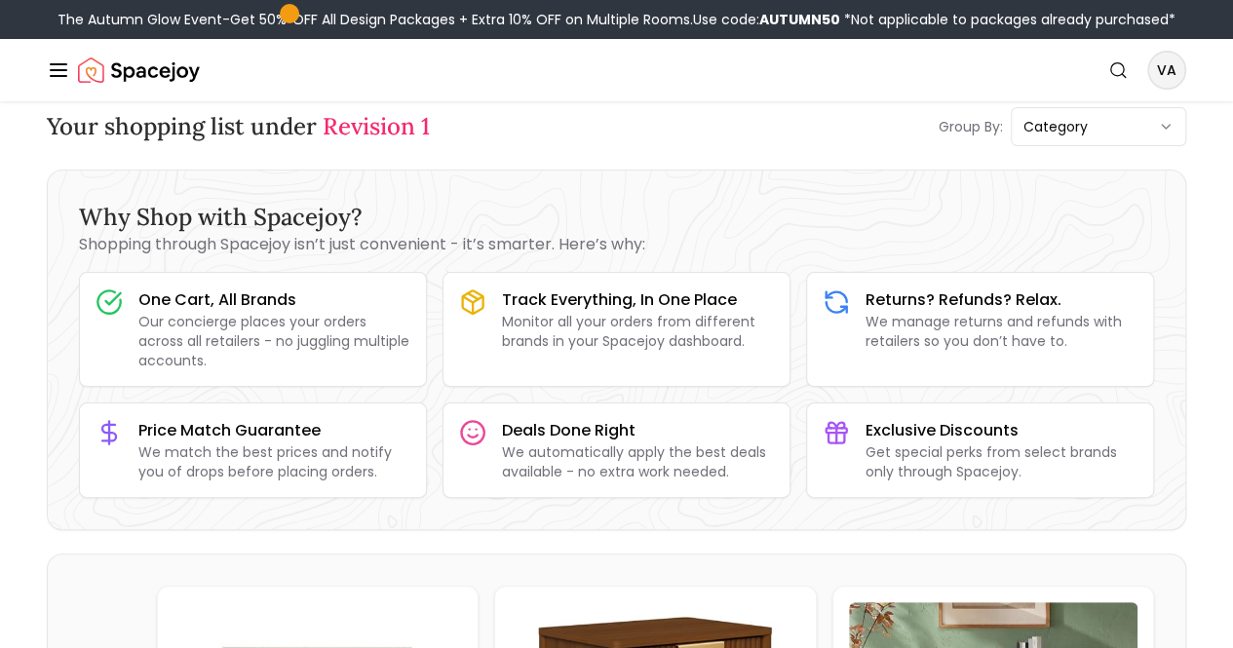
scroll to position [0, 0]
